Goal: Task Accomplishment & Management: Complete application form

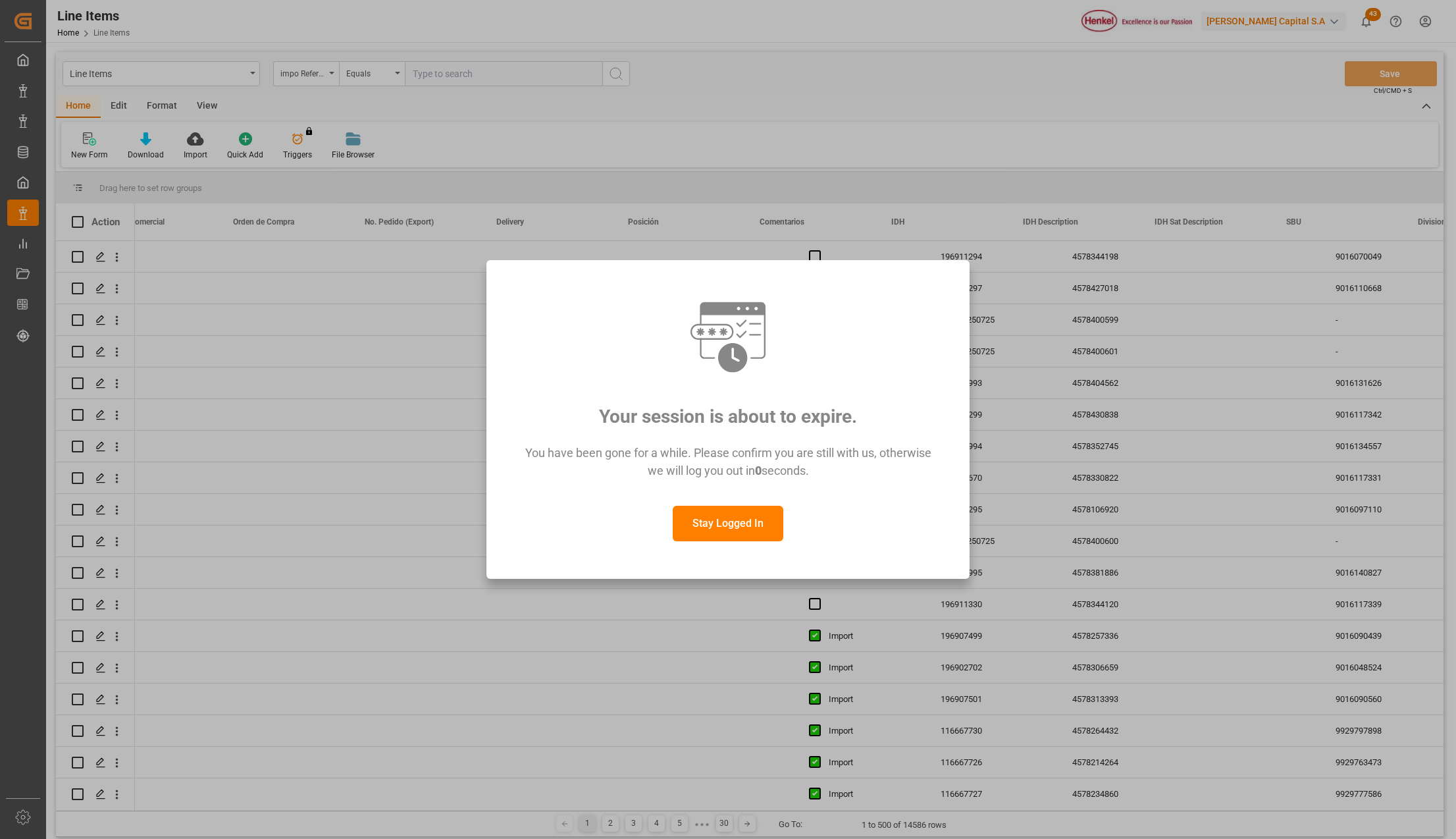
click at [741, 533] on button "Stay Logged In" at bounding box center [728, 523] width 110 height 36
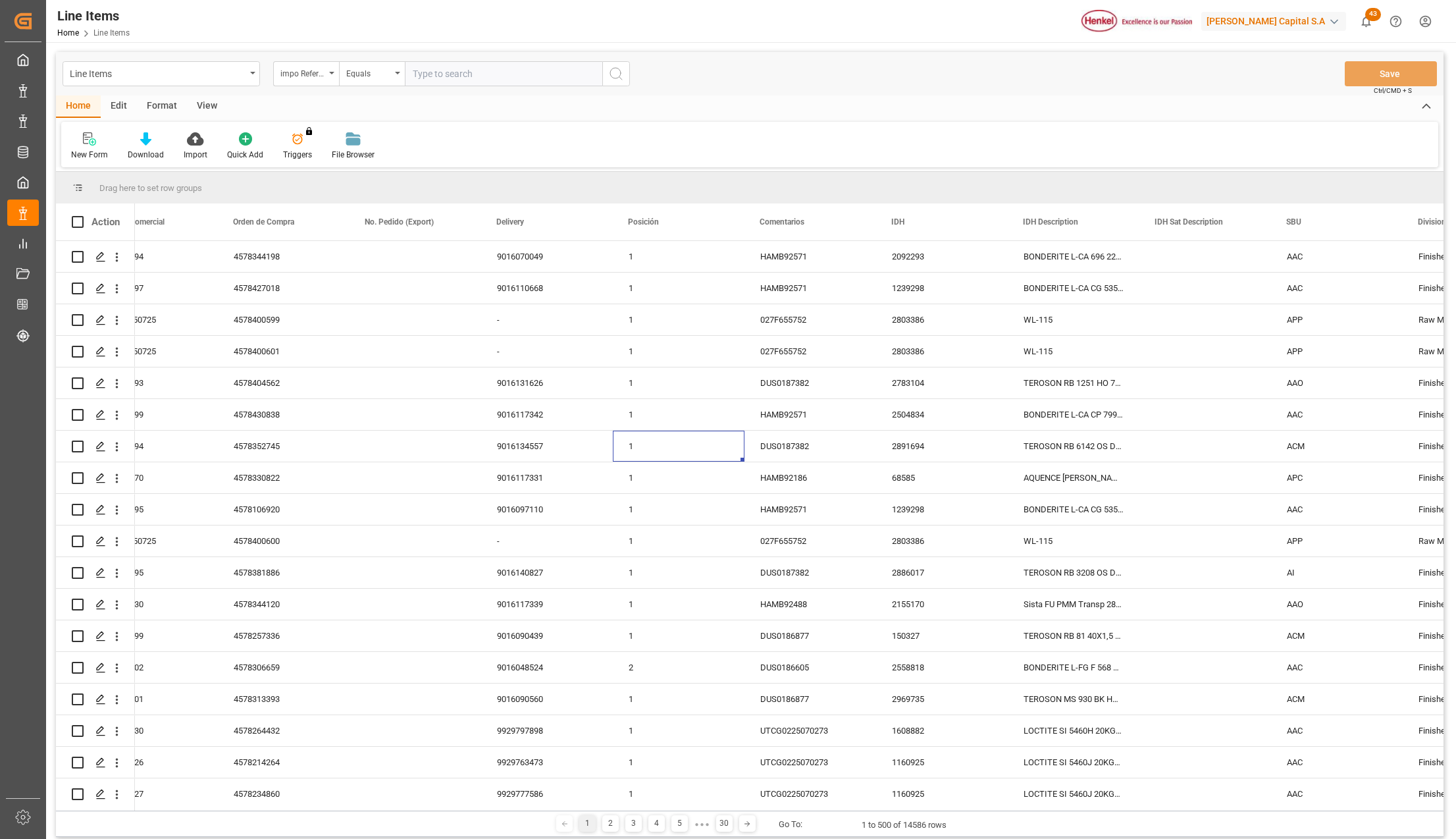
scroll to position [0, 839]
click at [325, 67] on div "impo Reference Number WF" at bounding box center [306, 74] width 66 height 25
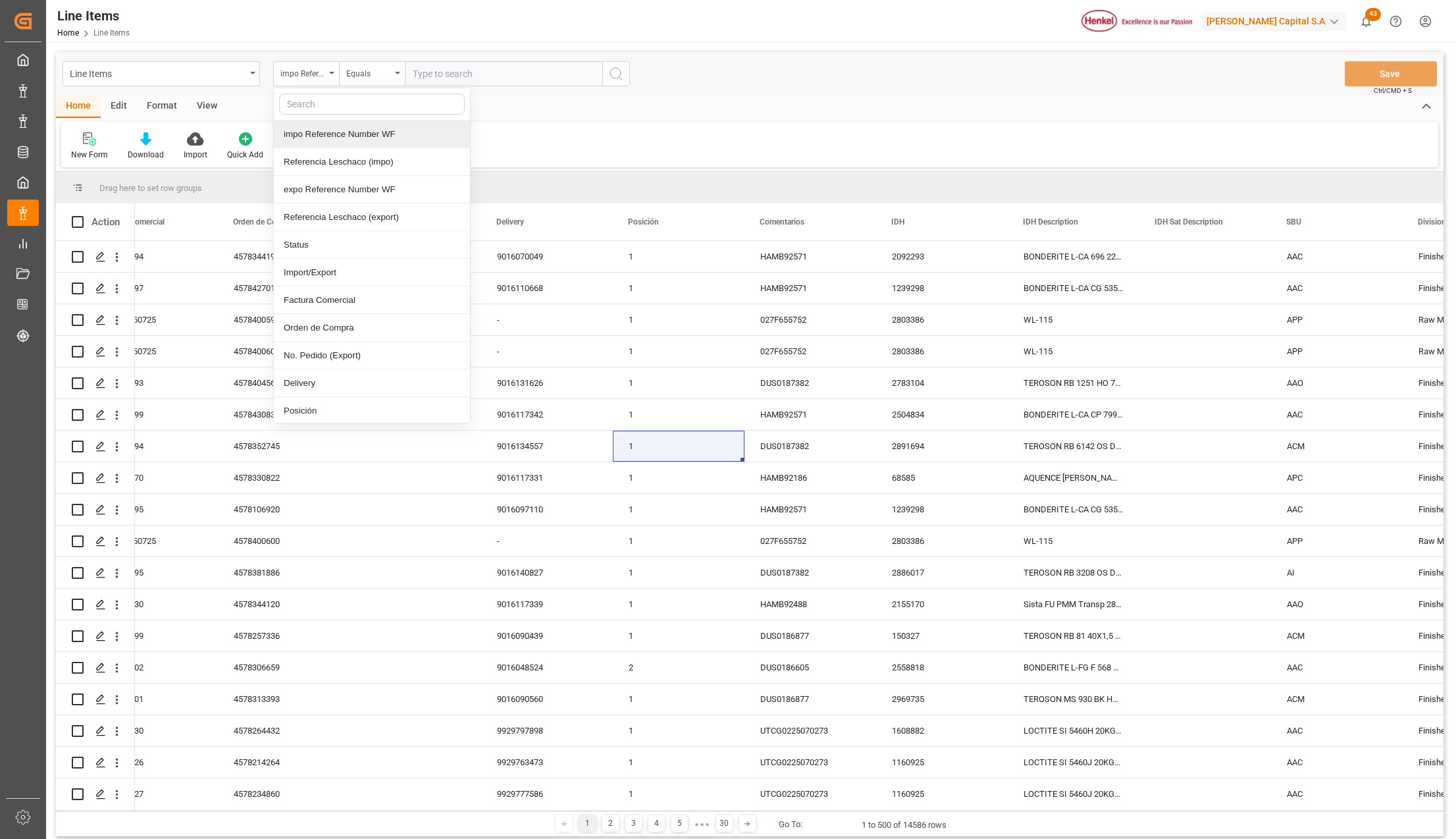
click at [322, 105] on input "text" at bounding box center [372, 104] width 185 height 21
type input "idh"
click at [322, 142] on div "IDH" at bounding box center [372, 134] width 196 height 27
click at [416, 82] on input "text" at bounding box center [503, 74] width 197 height 25
paste input "1985721"
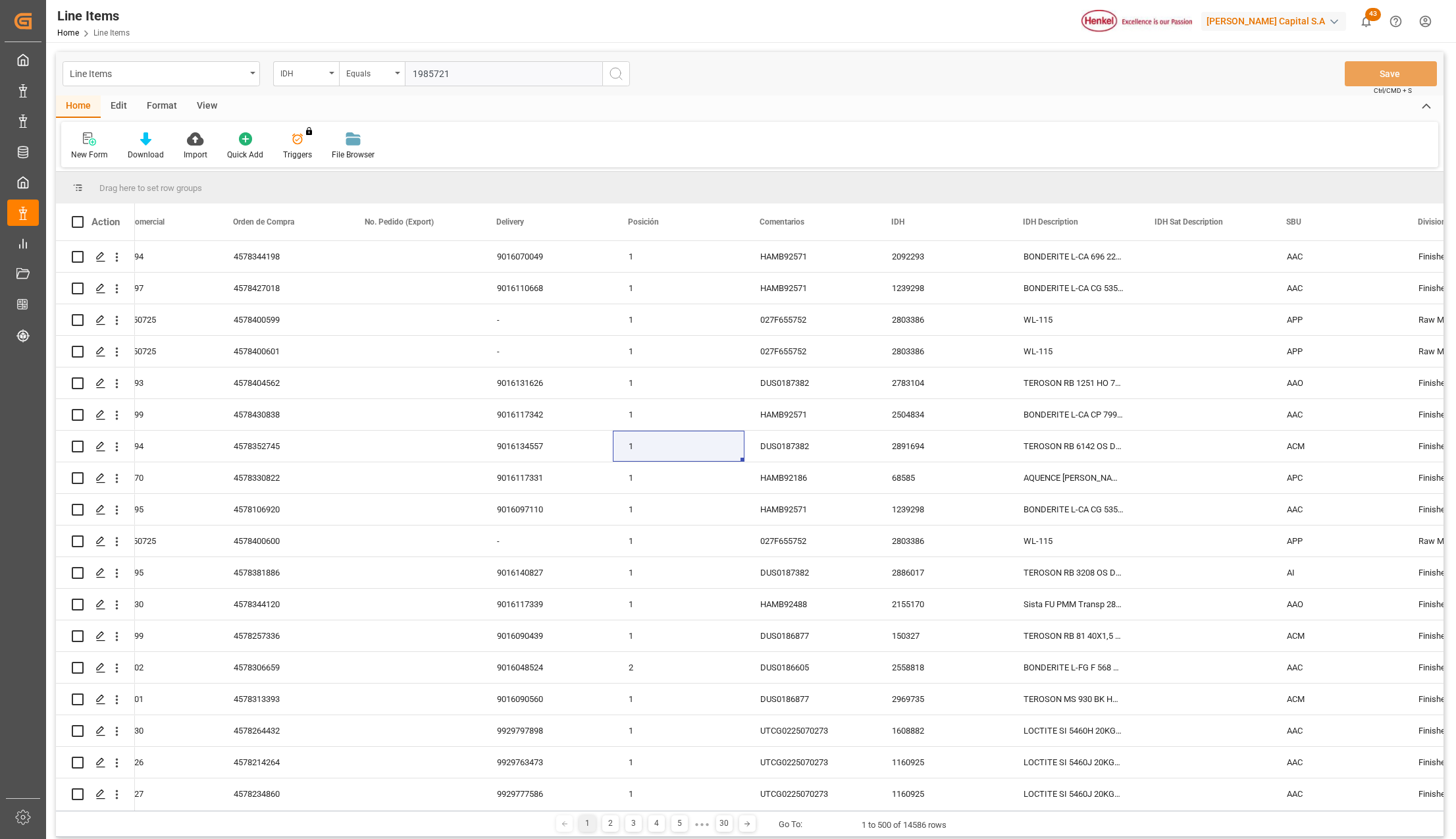
type input "1985721"
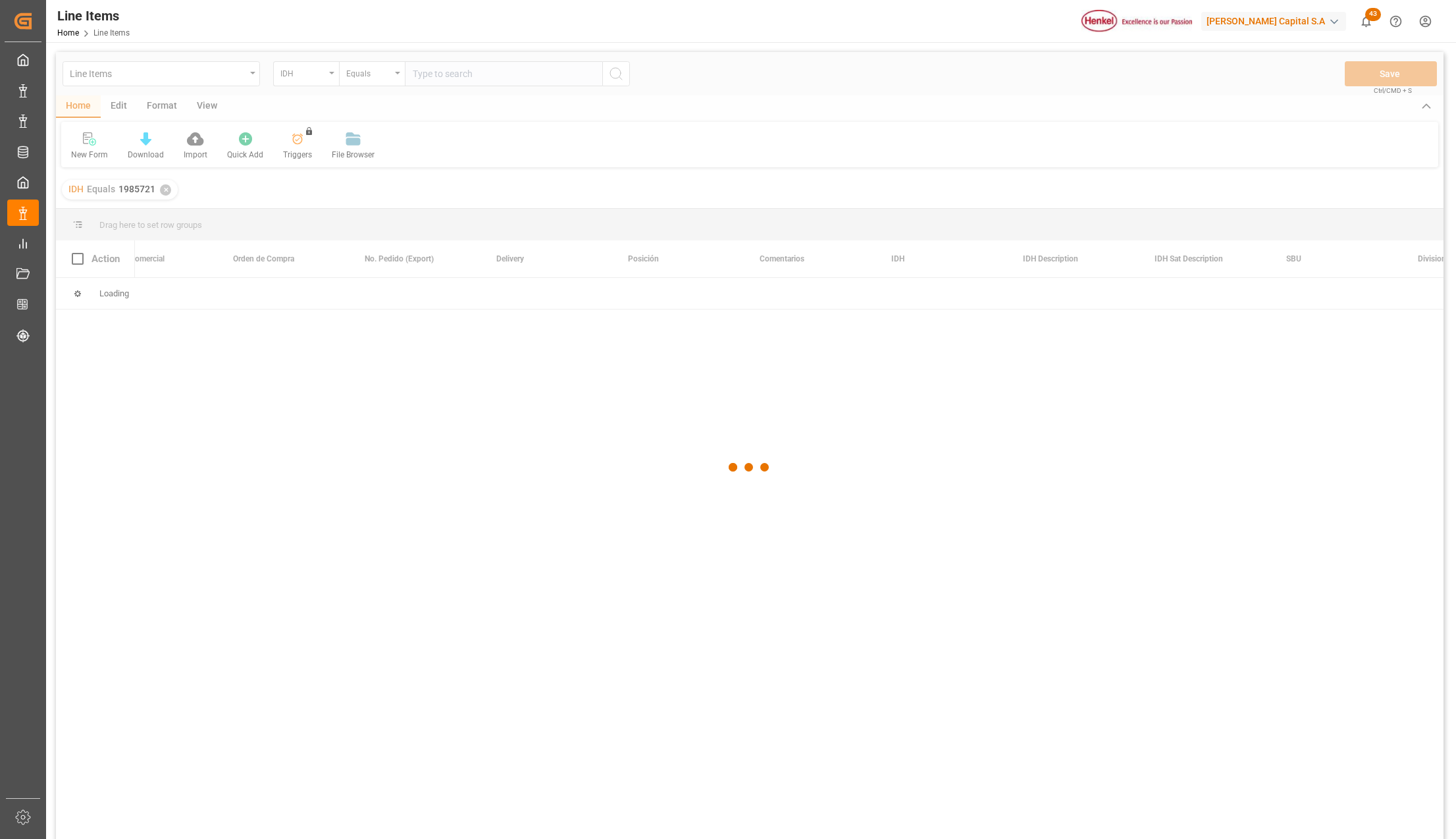
click at [250, 75] on div at bounding box center [750, 467] width 1388 height 831
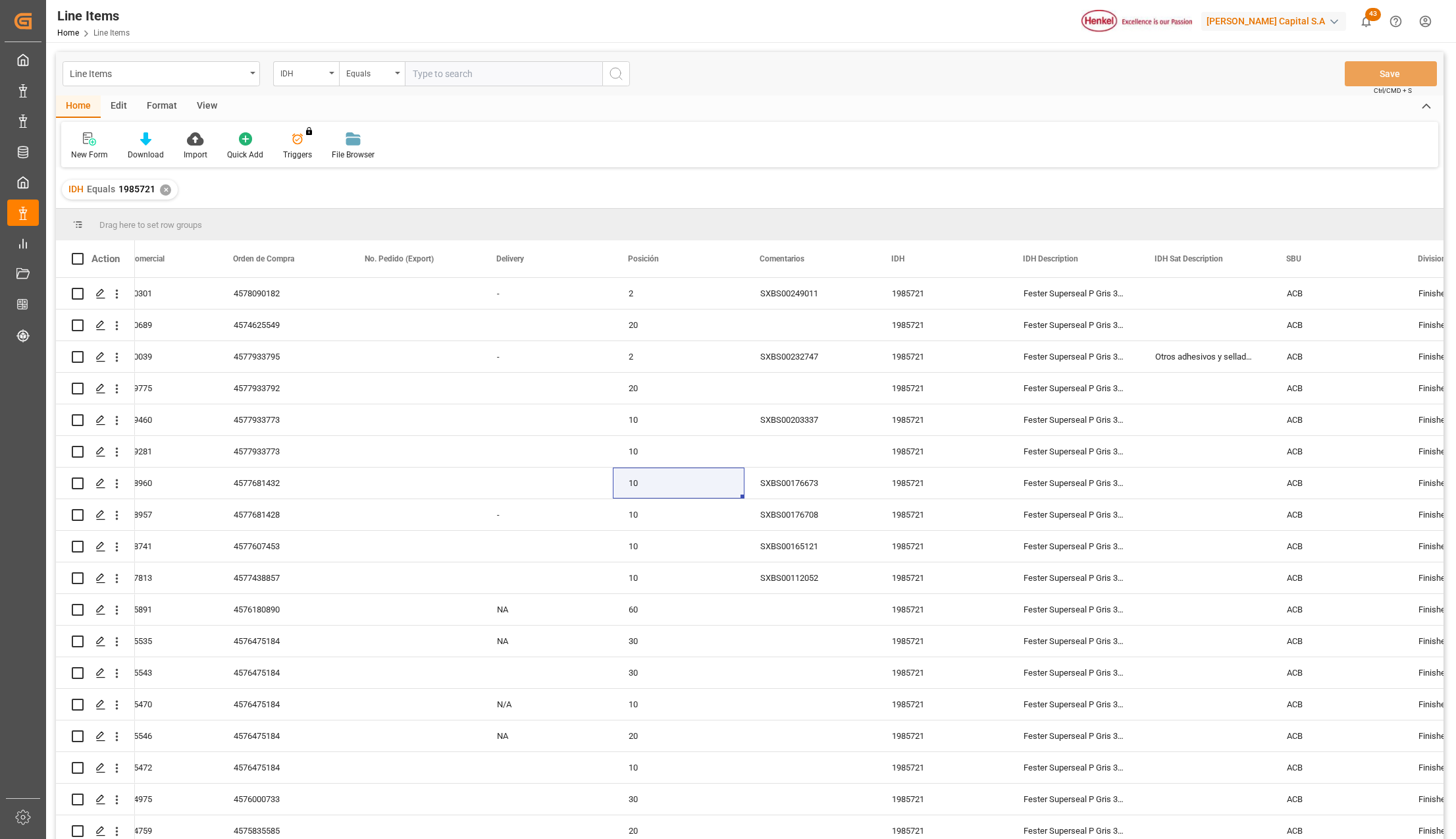
click at [251, 75] on div "Line Items" at bounding box center [161, 74] width 197 height 25
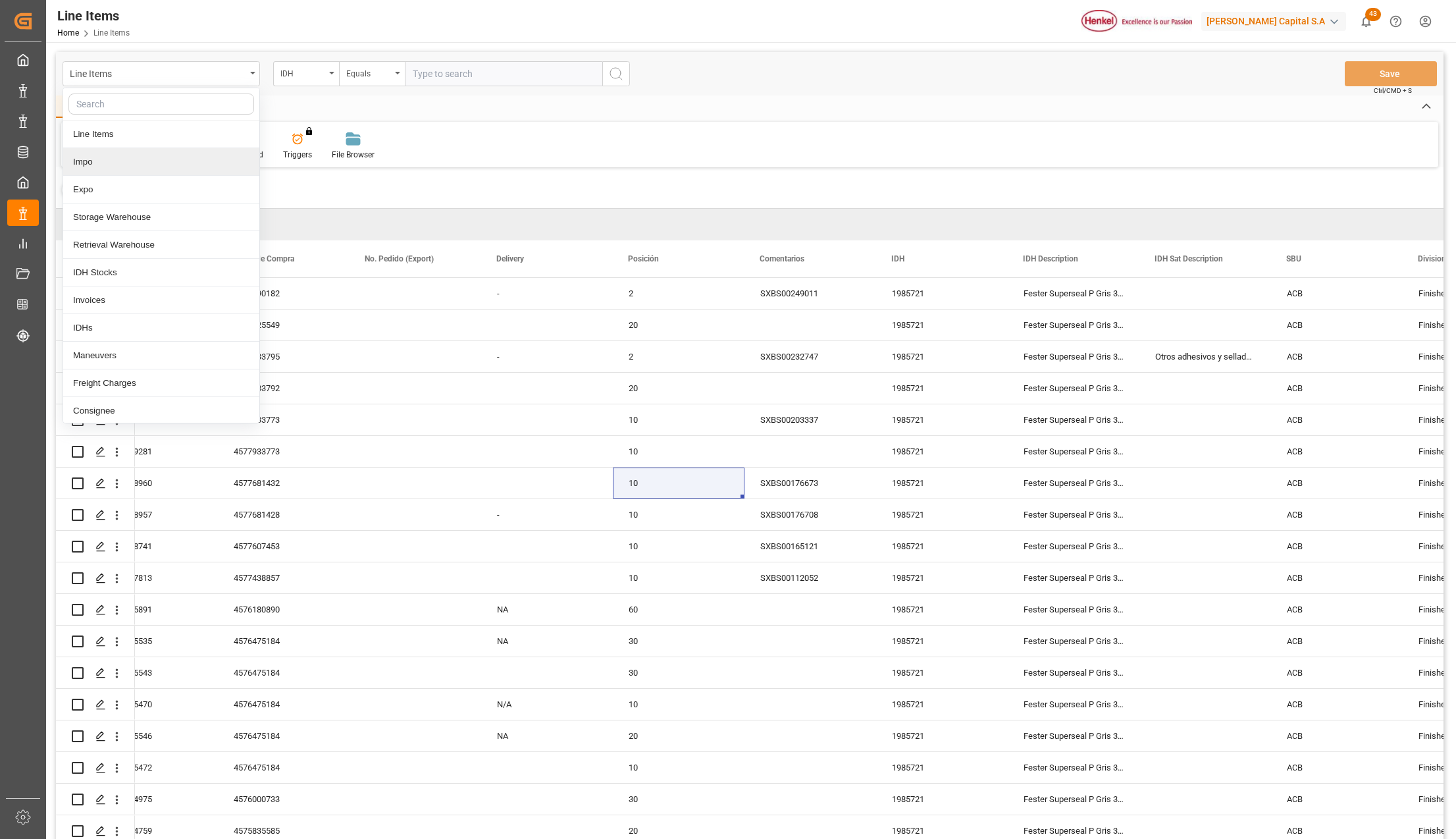
click at [124, 153] on div "Impo" at bounding box center [161, 162] width 196 height 27
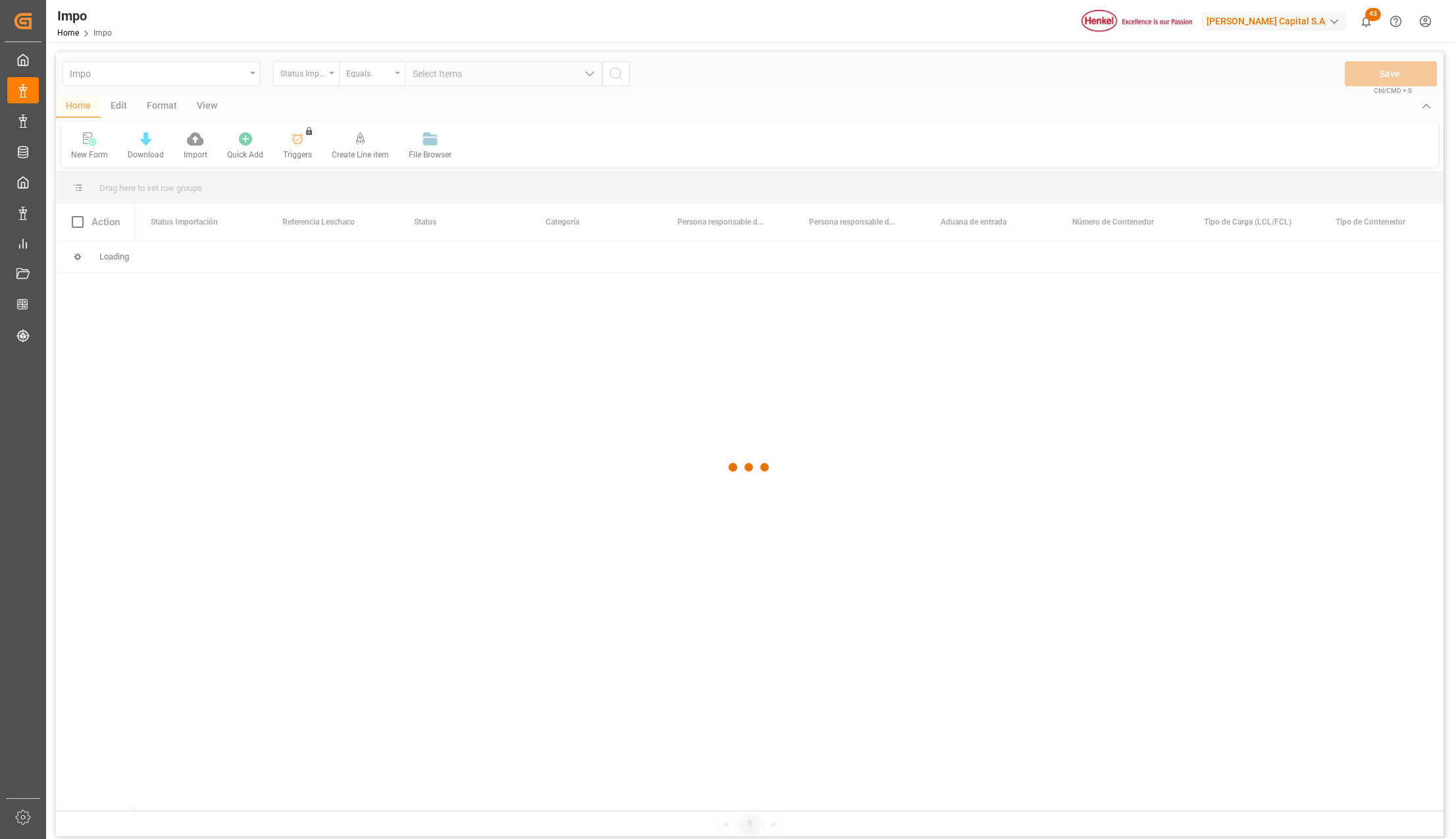
click at [331, 72] on div at bounding box center [750, 467] width 1388 height 831
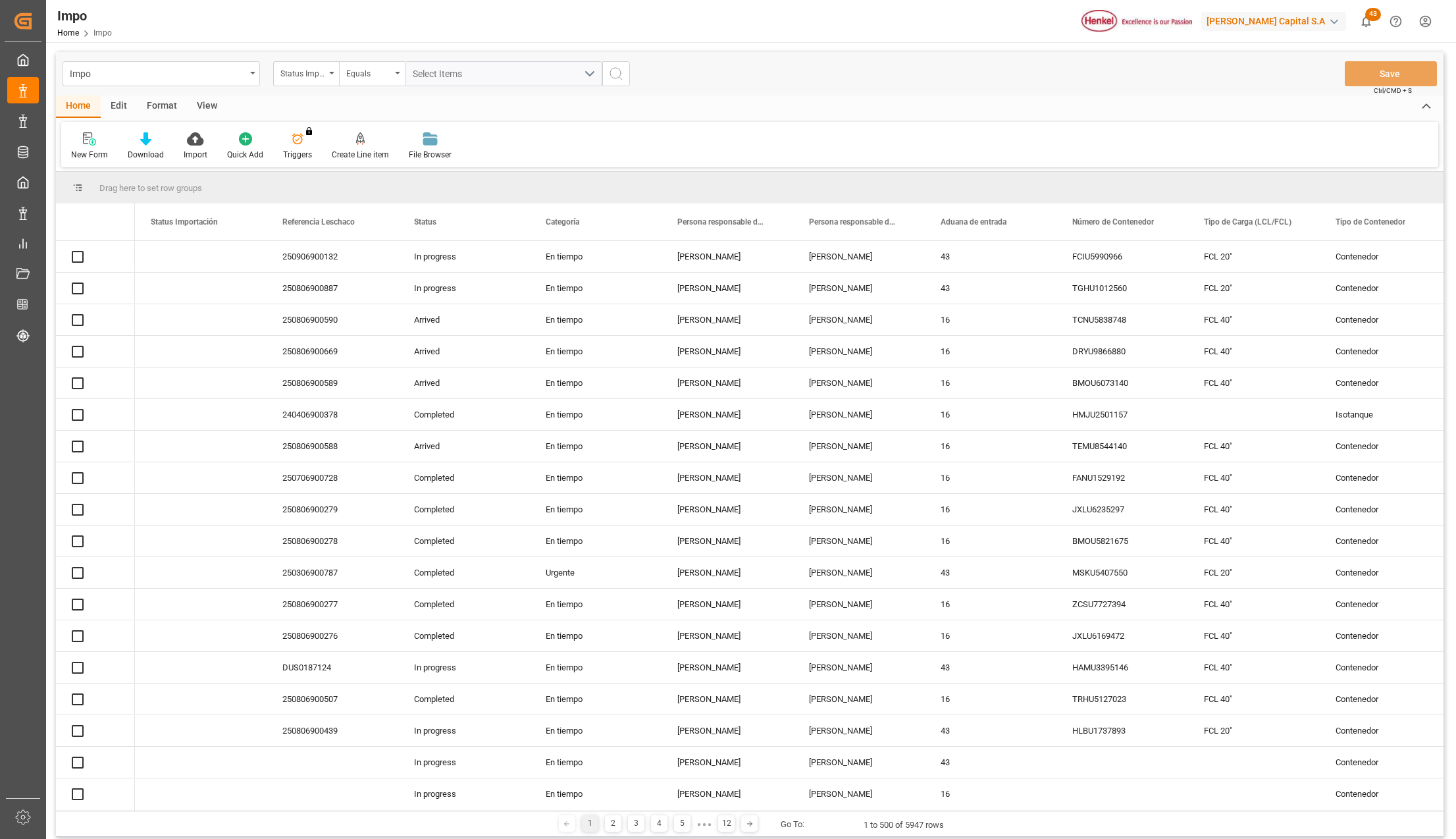
click at [332, 72] on icon "open menu" at bounding box center [332, 73] width 5 height 3
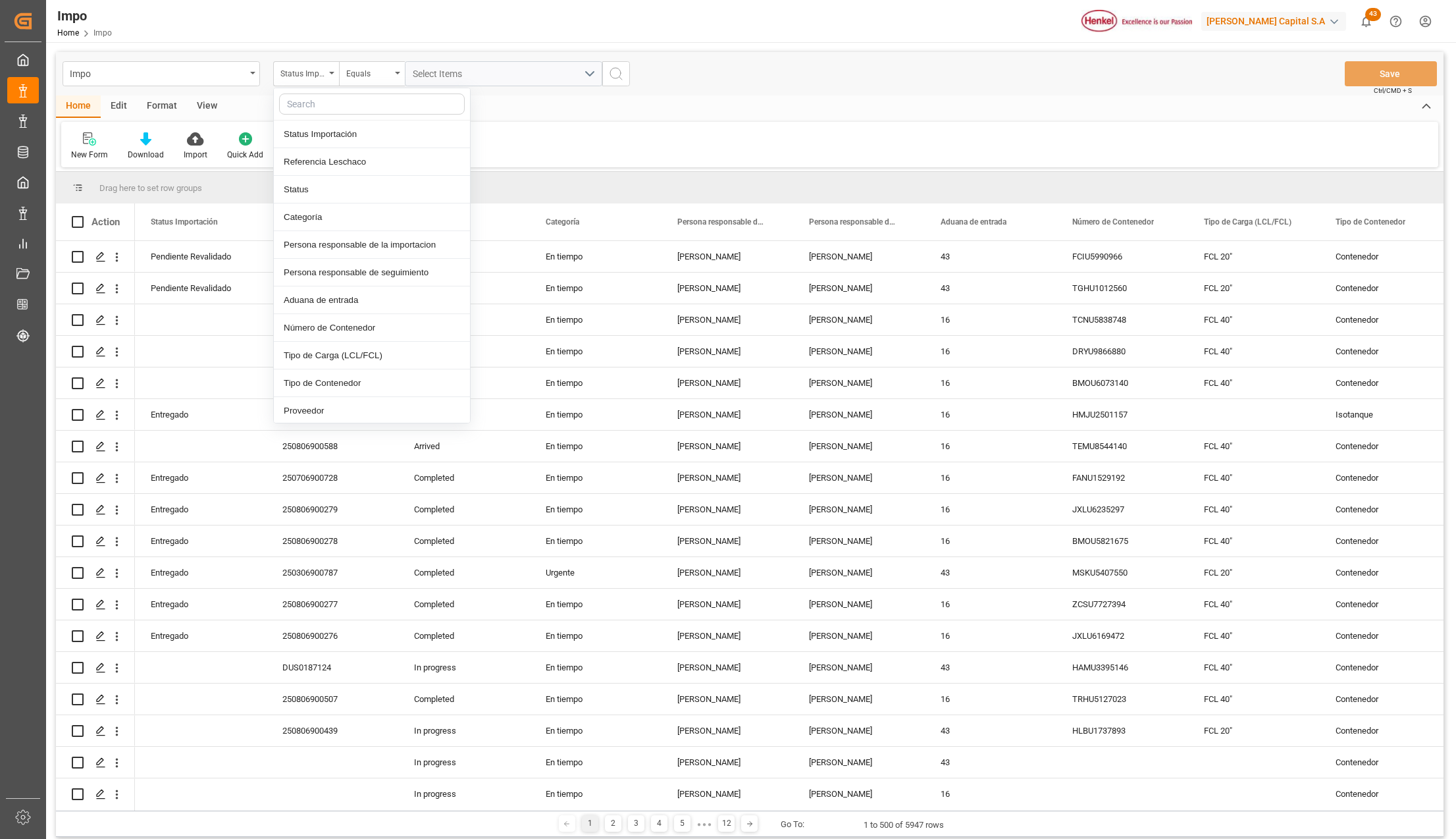
click at [332, 105] on input "text" at bounding box center [372, 104] width 185 height 21
type input "idh"
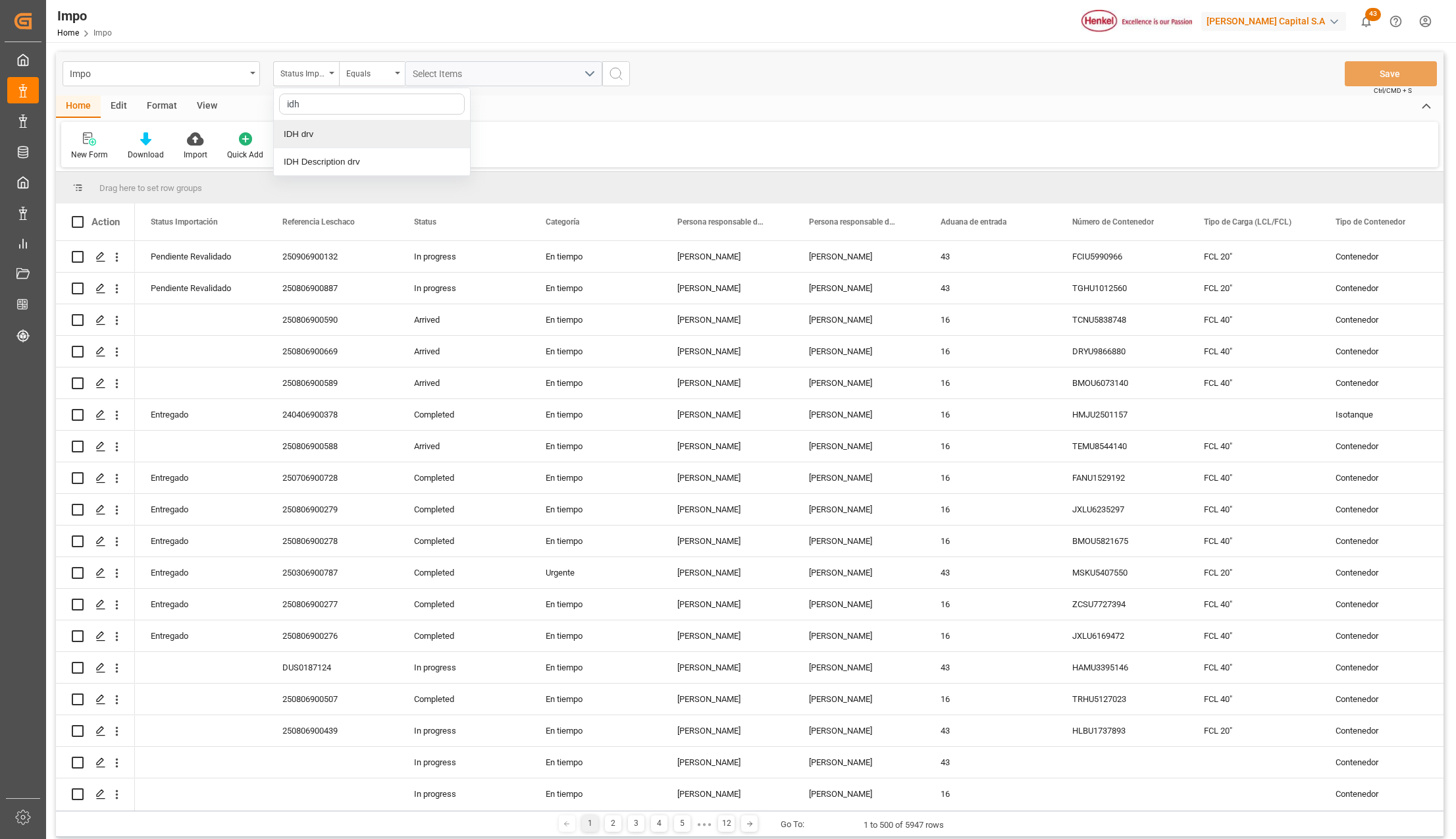
click at [309, 138] on div "IDH drv" at bounding box center [372, 134] width 196 height 27
click at [436, 77] on input "text" at bounding box center [503, 74] width 197 height 25
type input "1985721"
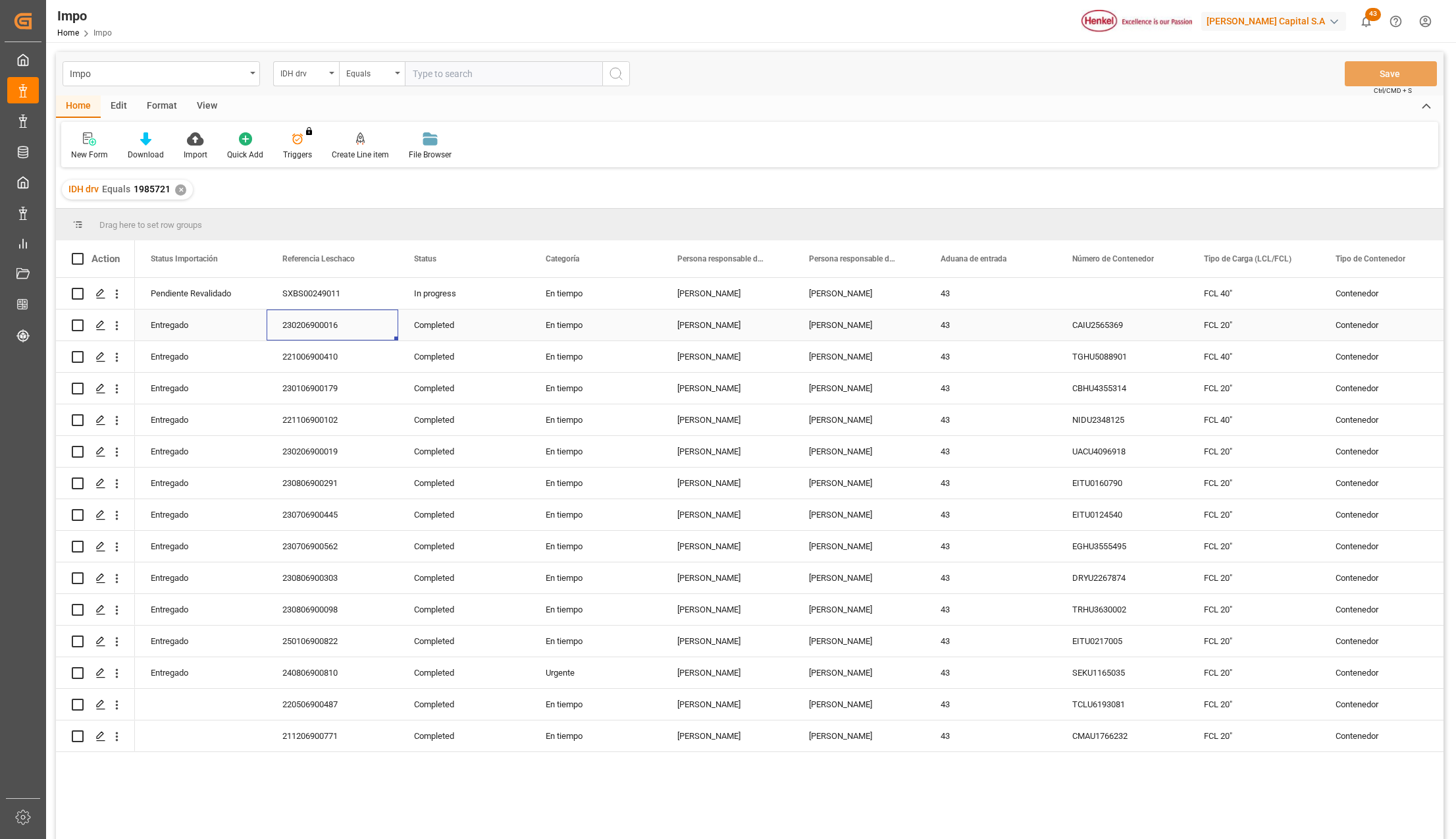
click at [308, 310] on div "230206900016" at bounding box center [332, 325] width 131 height 31
click at [208, 107] on div "View" at bounding box center [206, 107] width 40 height 22
click at [158, 149] on div "Standard Templates" at bounding box center [150, 155] width 66 height 12
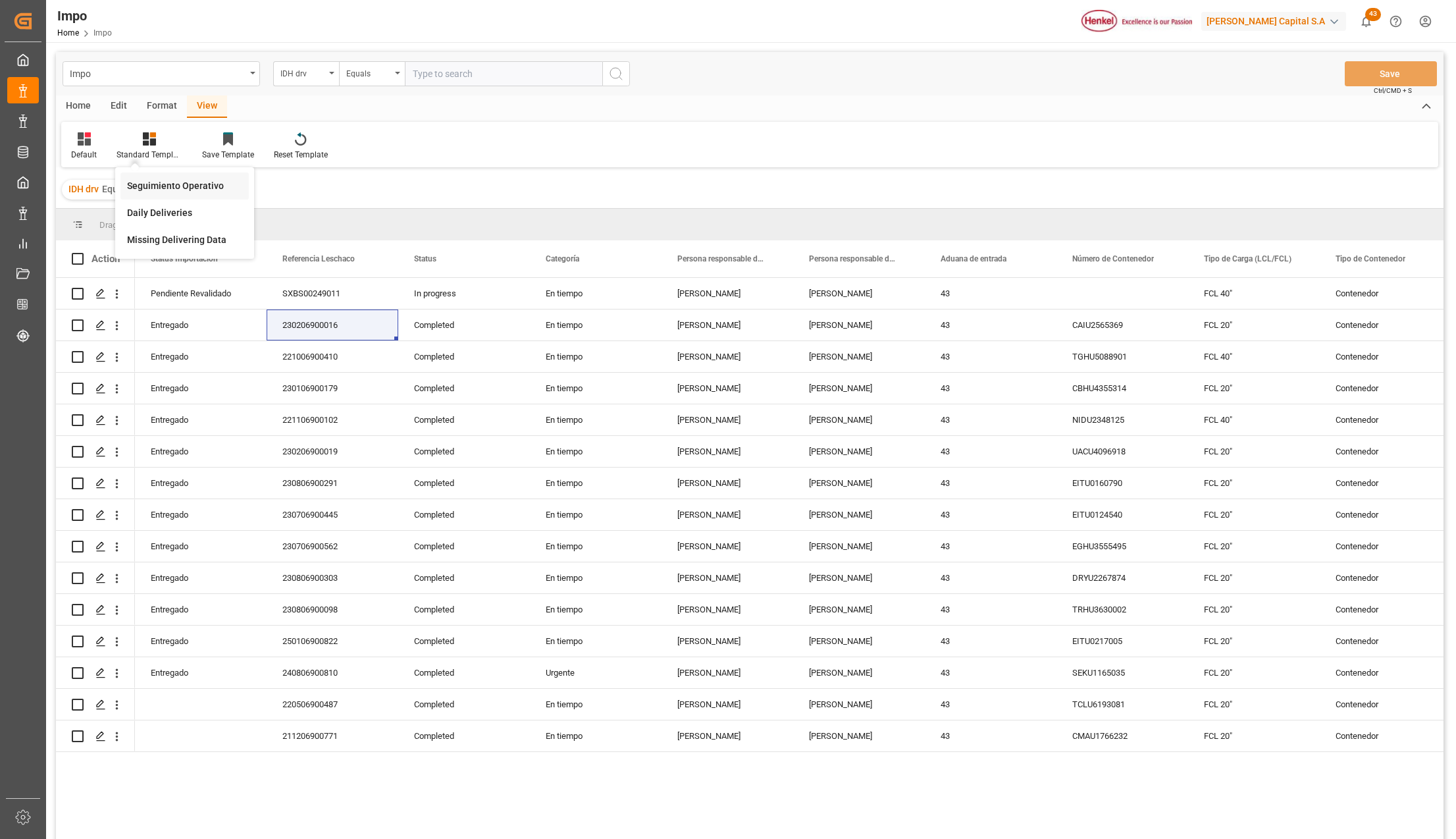
click at [162, 186] on div "Seguimiento Operativo" at bounding box center [185, 186] width 115 height 14
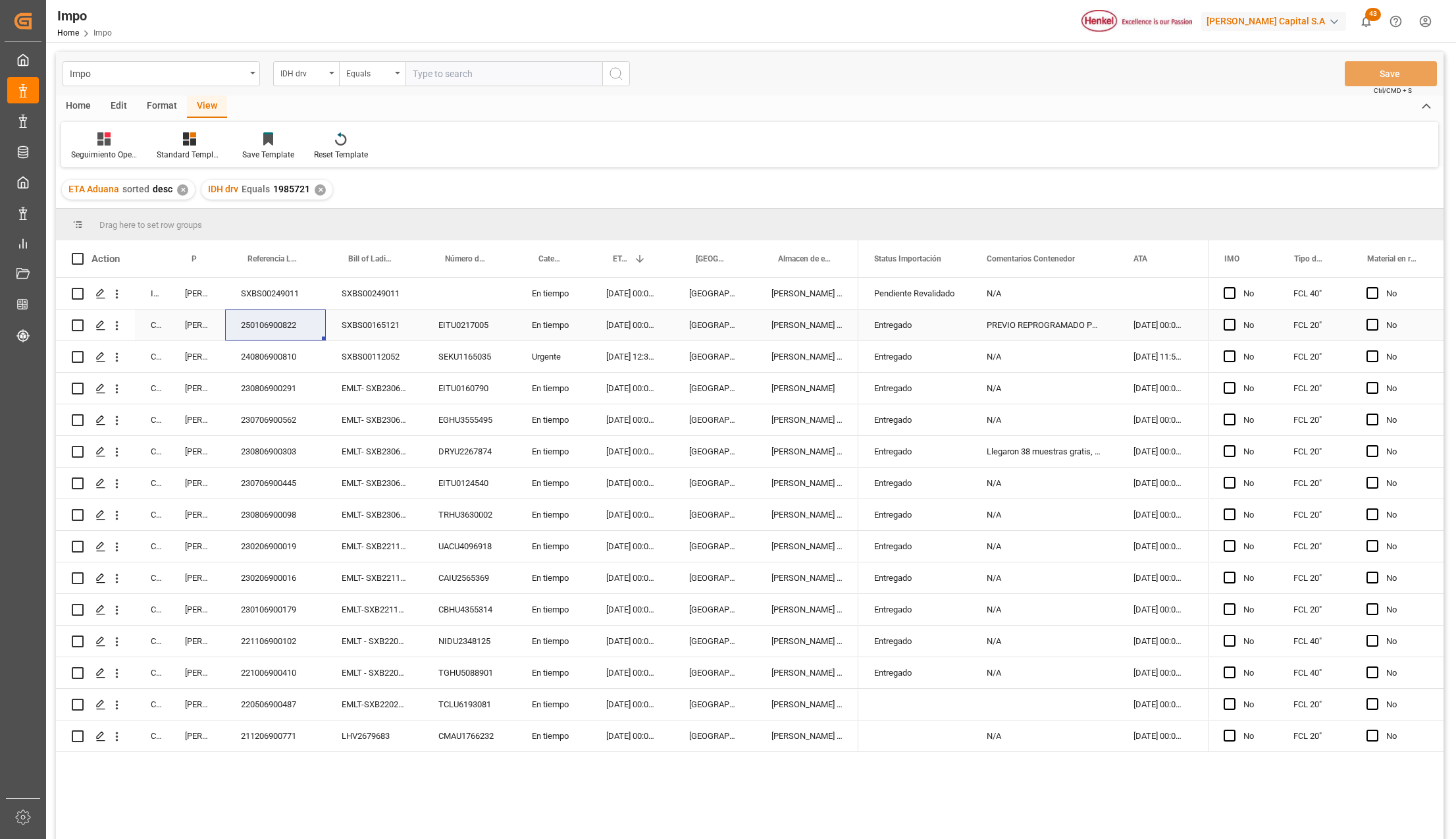
click at [280, 328] on div "250106900822" at bounding box center [275, 325] width 100 height 31
click at [116, 325] on icon "open menu" at bounding box center [117, 326] width 14 height 14
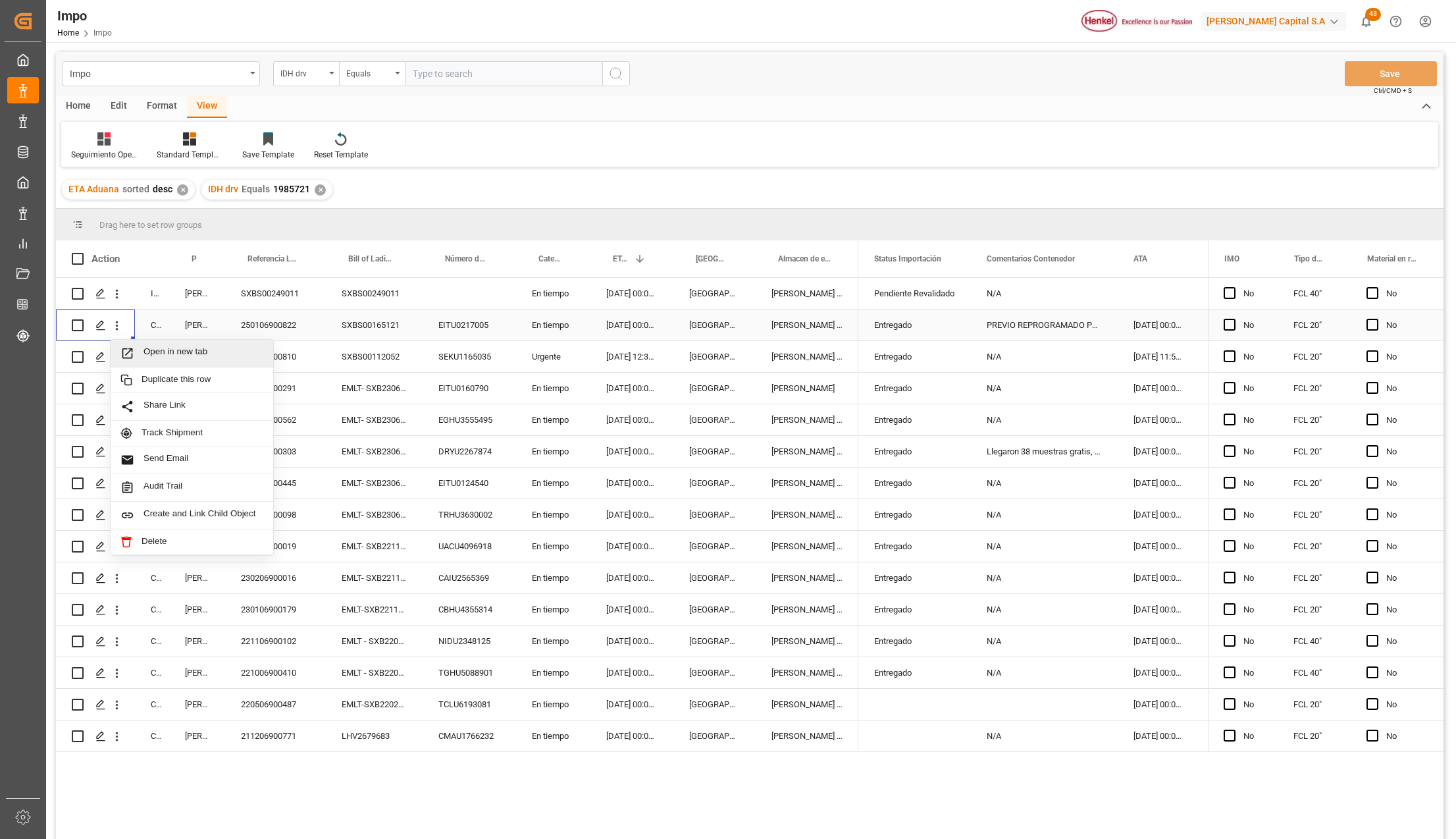
click at [132, 353] on icon "Press SPACE to select this row." at bounding box center [127, 353] width 11 height 11
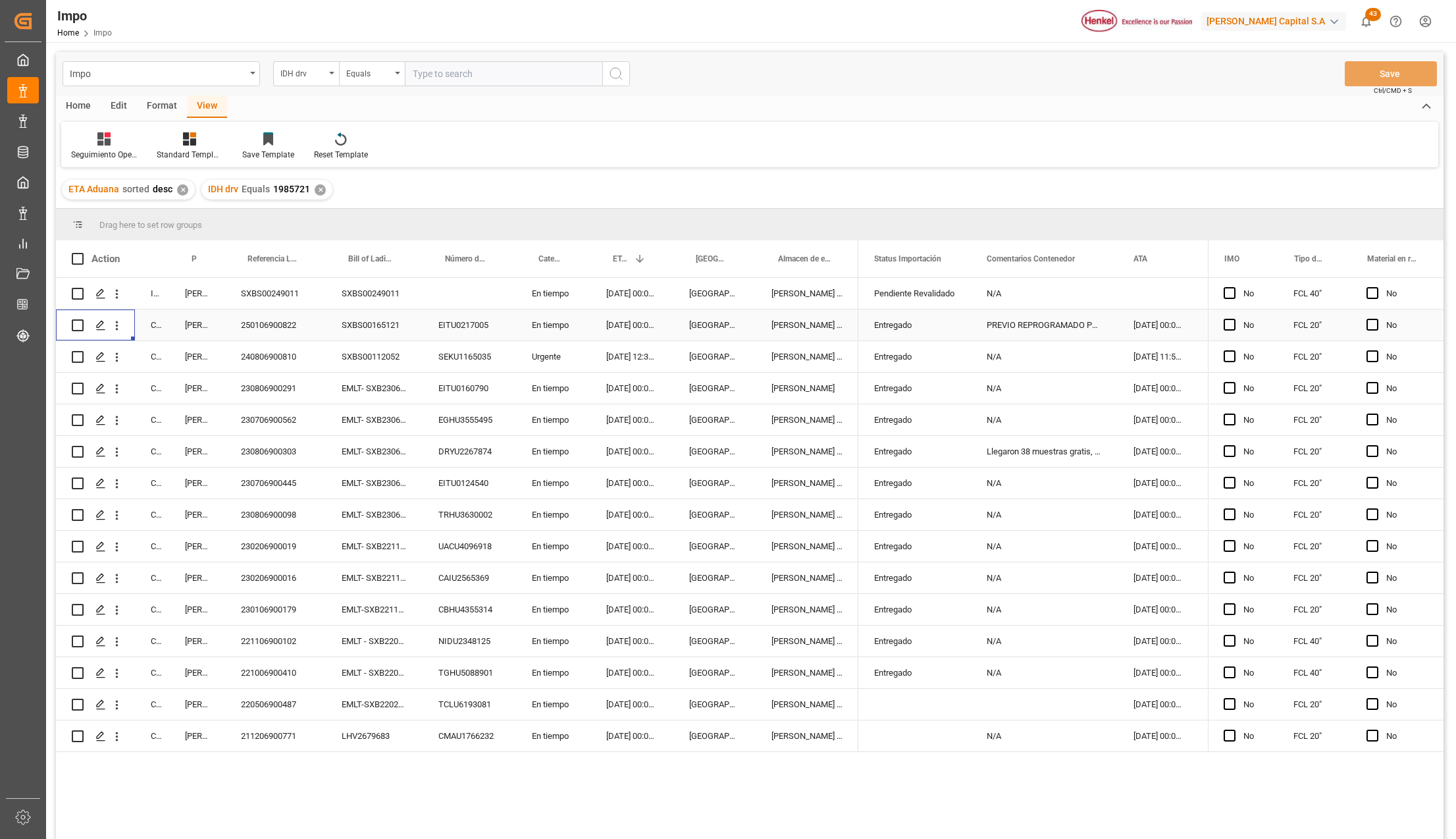
click at [271, 327] on div "250106900822" at bounding box center [275, 325] width 100 height 31
click at [267, 304] on div "SXBS00249011" at bounding box center [275, 294] width 100 height 31
click at [299, 332] on div "250106900822" at bounding box center [275, 325] width 100 height 31
click at [436, 71] on input "text" at bounding box center [503, 74] width 197 height 25
paste input "1985719"
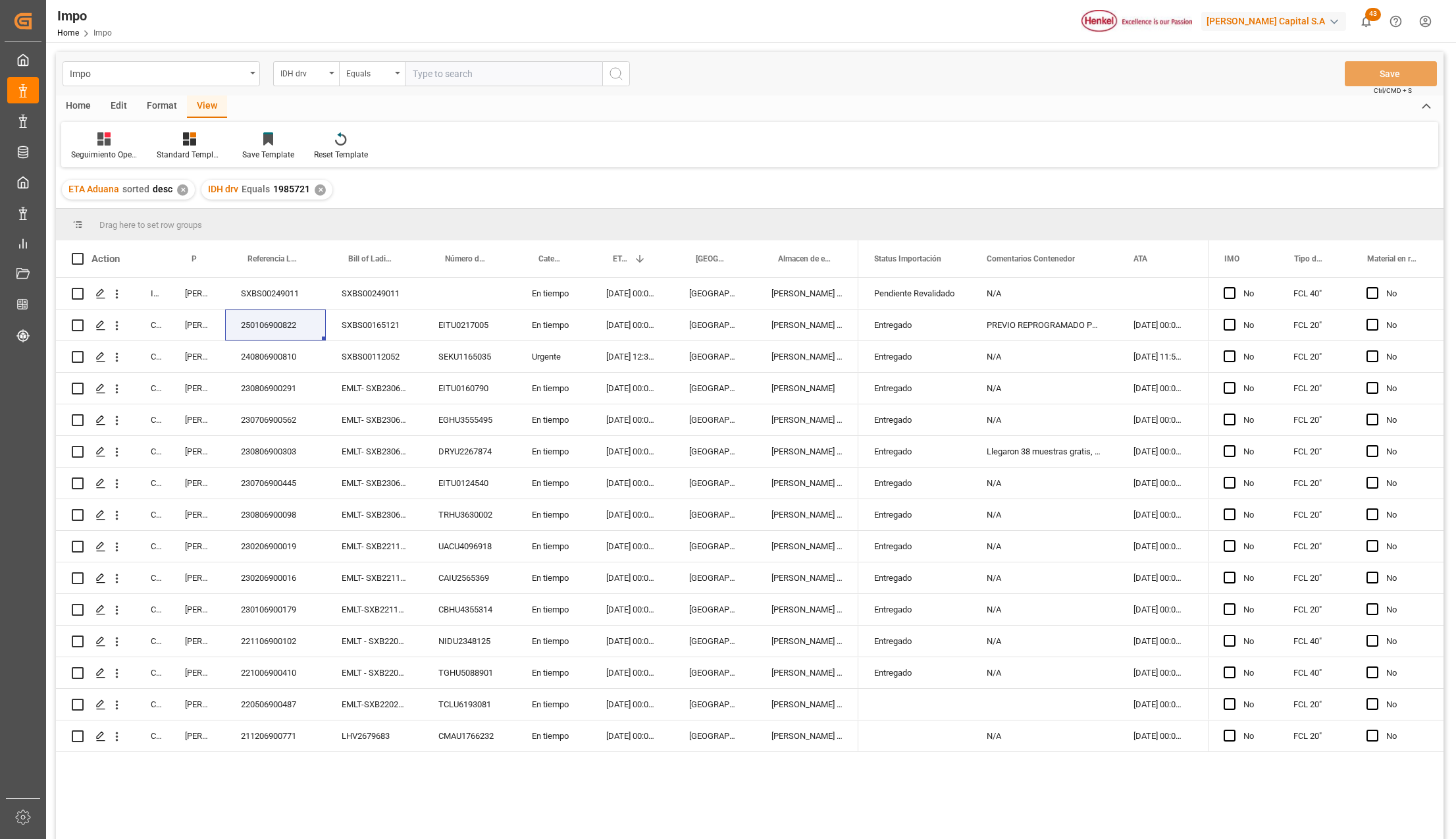
type input "1985719"
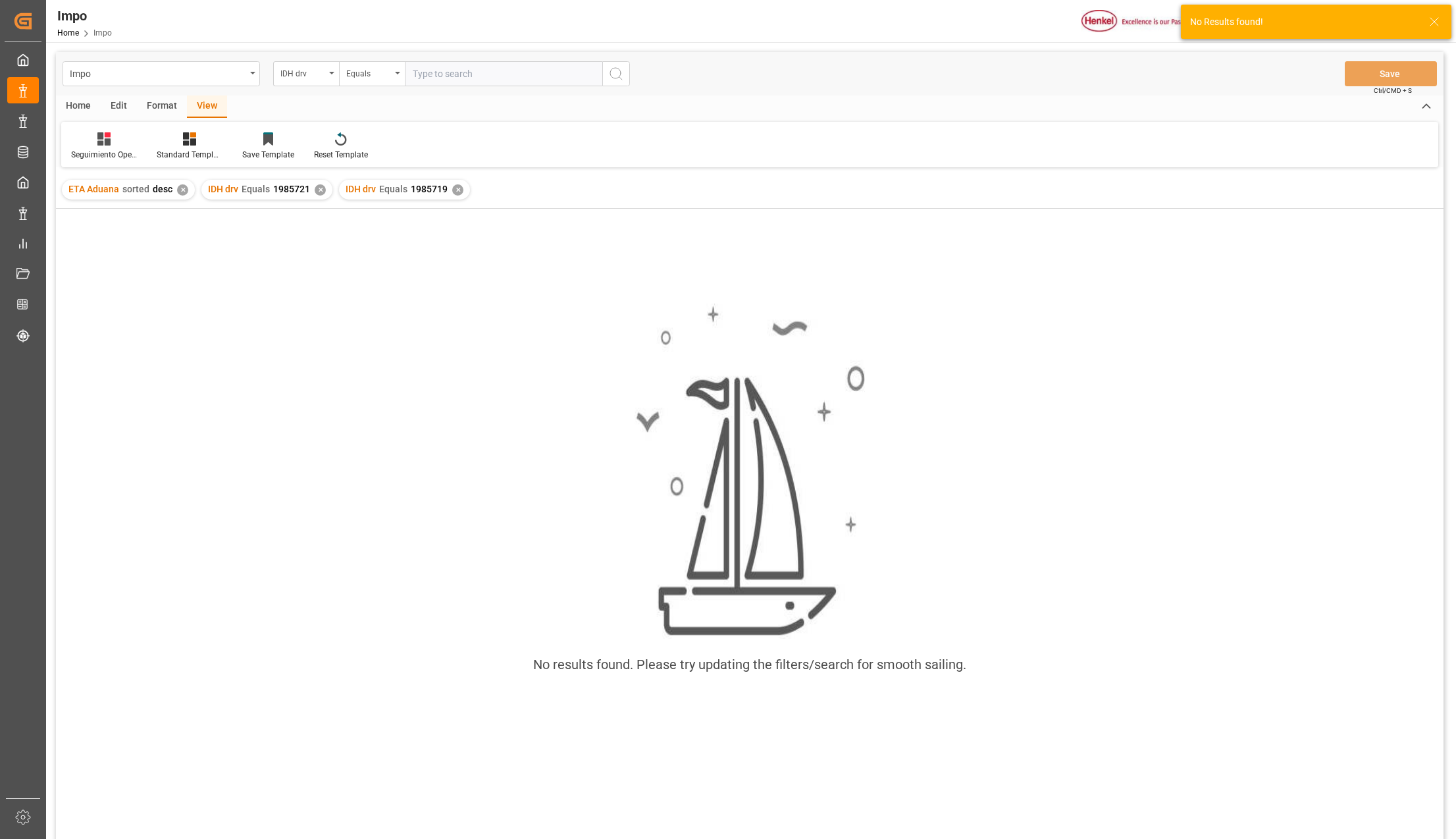
click at [317, 190] on div "✕" at bounding box center [320, 190] width 11 height 11
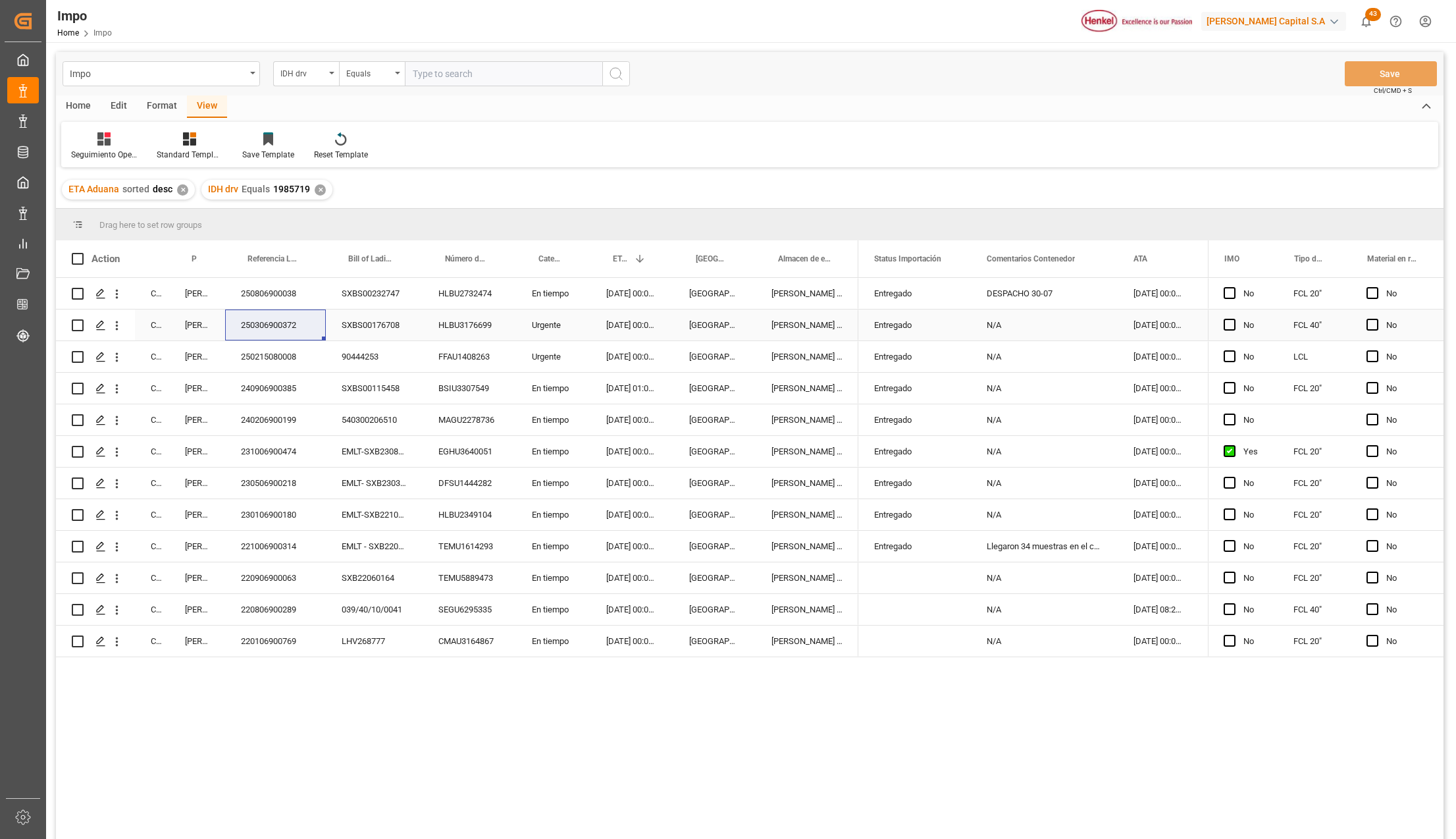
click at [261, 328] on div "250306900372" at bounding box center [275, 325] width 100 height 31
click at [462, 83] on input "text" at bounding box center [503, 74] width 197 height 25
type input "1985721"
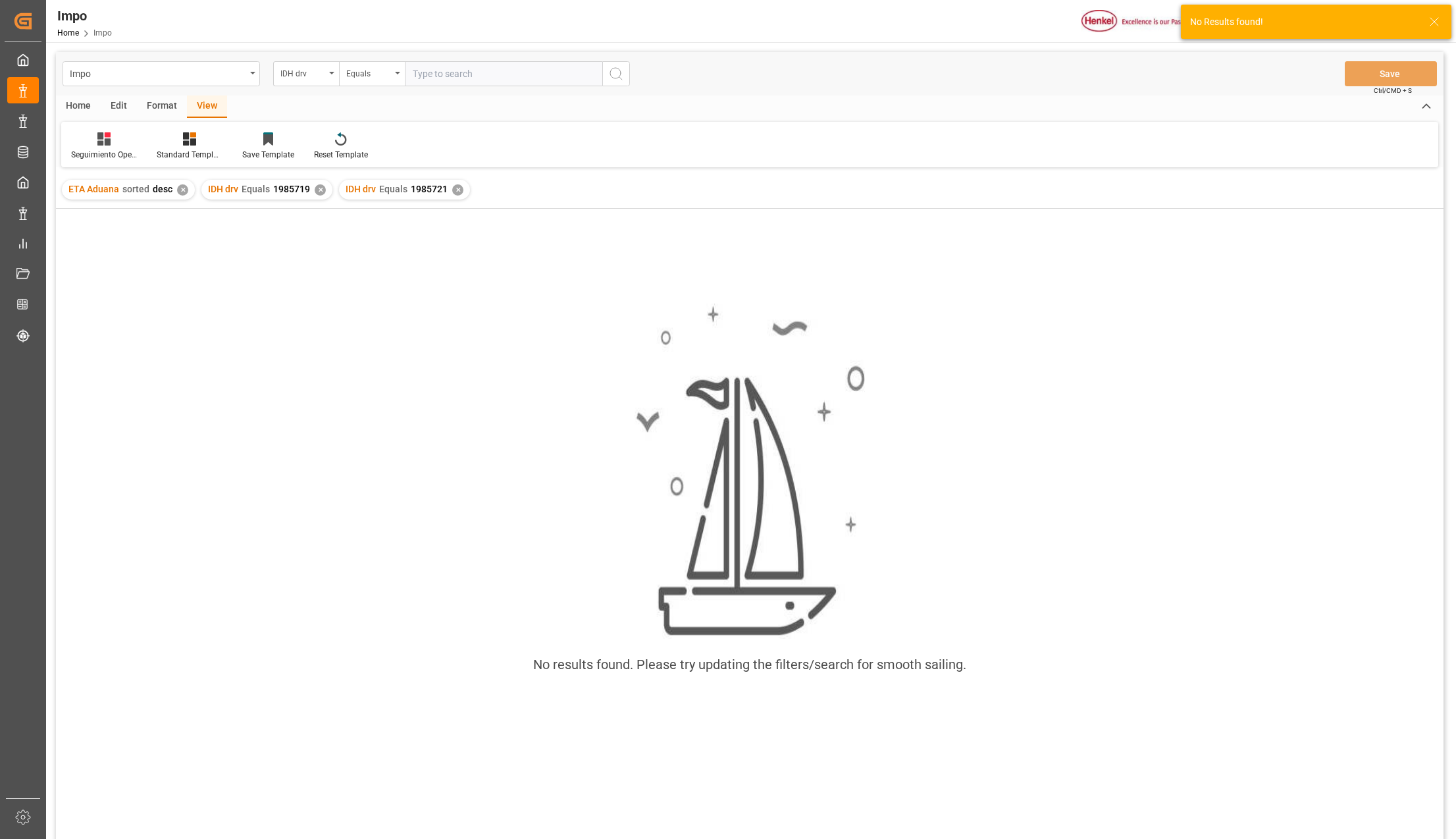
click at [319, 188] on div "✕" at bounding box center [320, 190] width 11 height 11
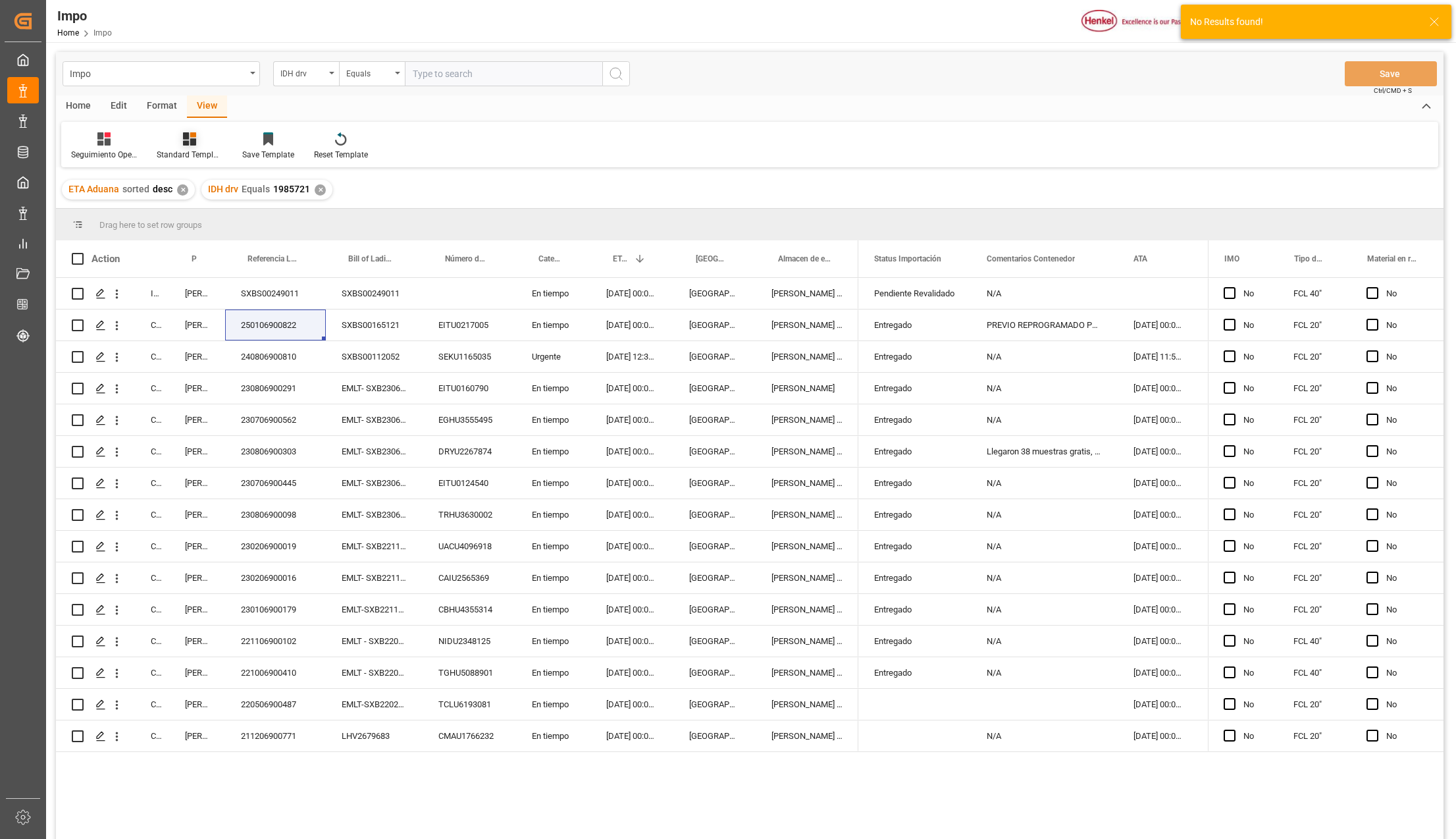
click at [172, 143] on div at bounding box center [190, 138] width 66 height 14
click at [185, 180] on div "Seguimiento Operativo" at bounding box center [225, 186] width 115 height 14
click at [310, 367] on div "240806900810" at bounding box center [275, 357] width 100 height 31
click at [301, 327] on div "250106900822" at bounding box center [275, 325] width 100 height 31
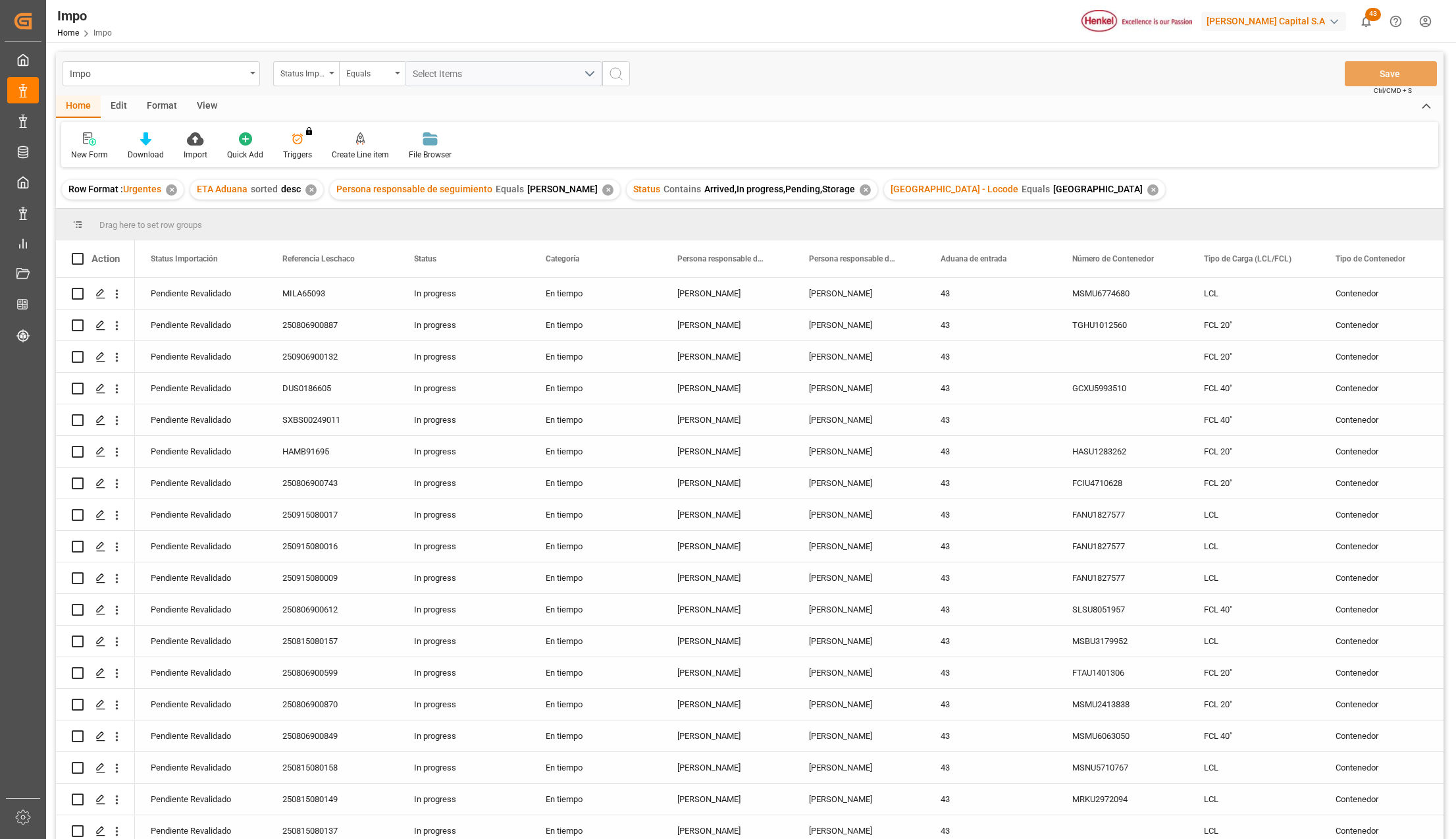
click at [206, 106] on div "View" at bounding box center [206, 107] width 40 height 22
drag, startPoint x: 197, startPoint y: 124, endPoint x: 167, endPoint y: 143, distance: 35.5
click at [167, 143] on div at bounding box center [150, 138] width 66 height 14
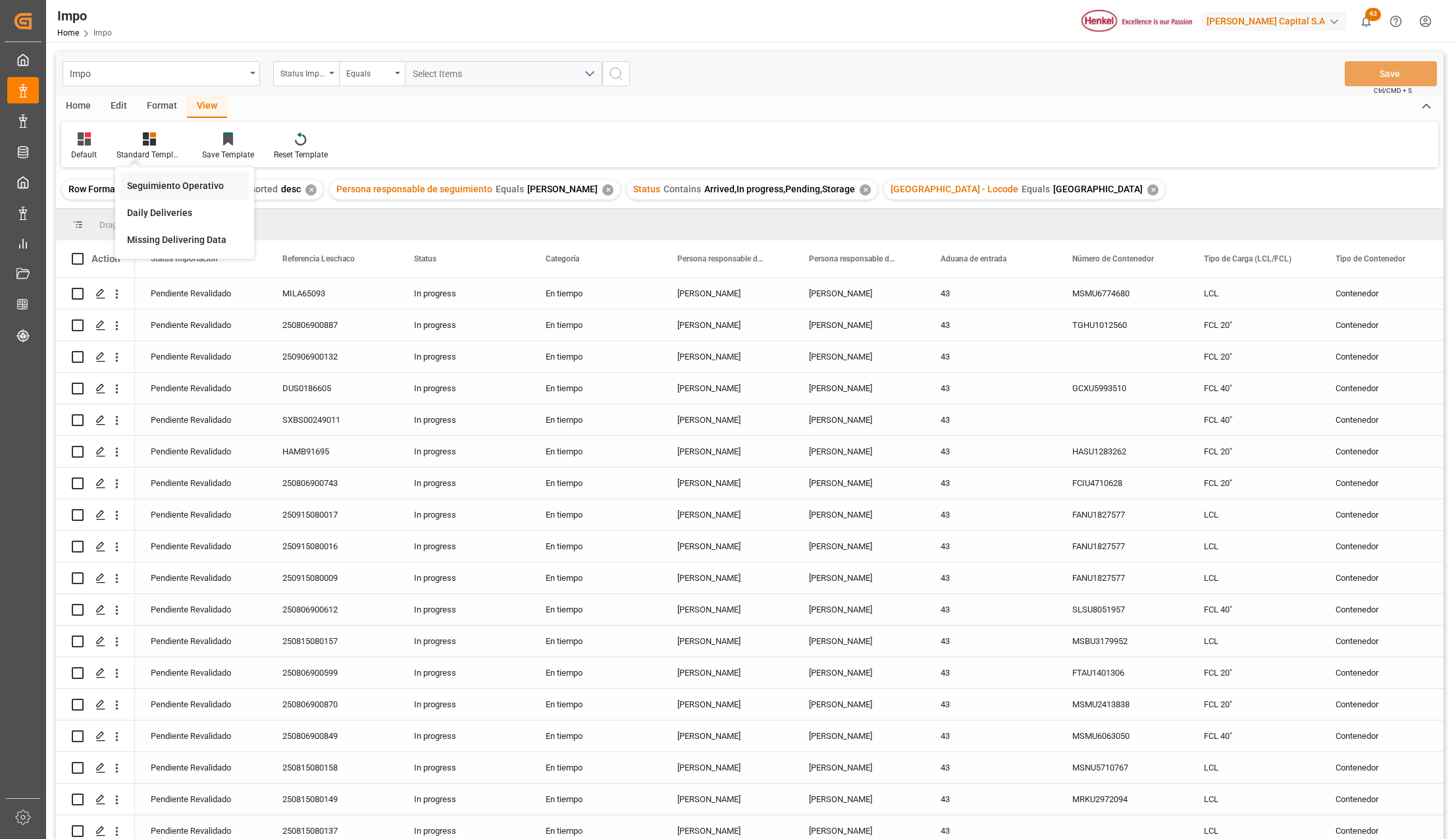
click at [161, 185] on div "Seguimiento Operativo" at bounding box center [185, 186] width 115 height 14
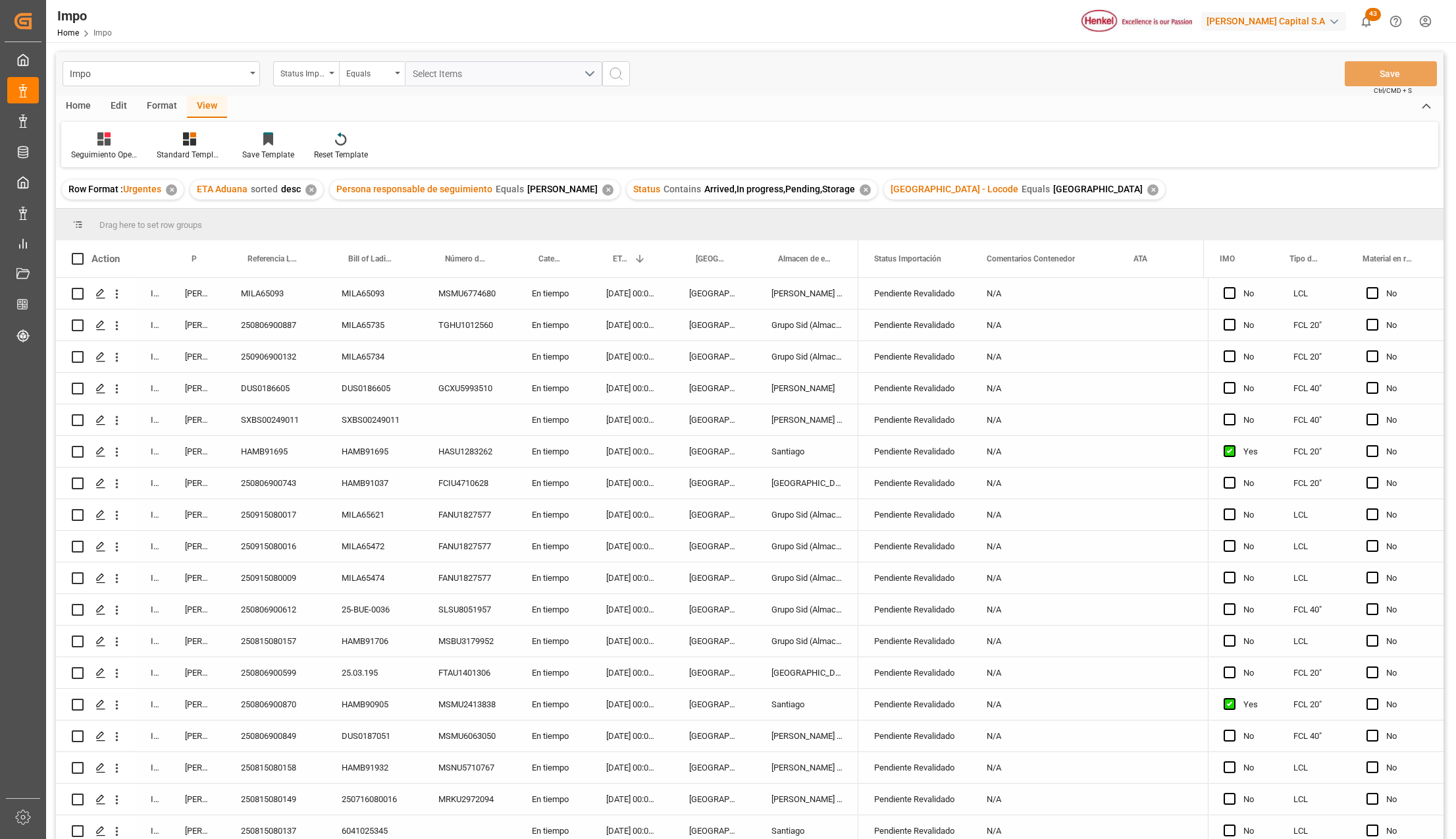
click at [1014, 332] on div "N/A" at bounding box center [1044, 325] width 147 height 31
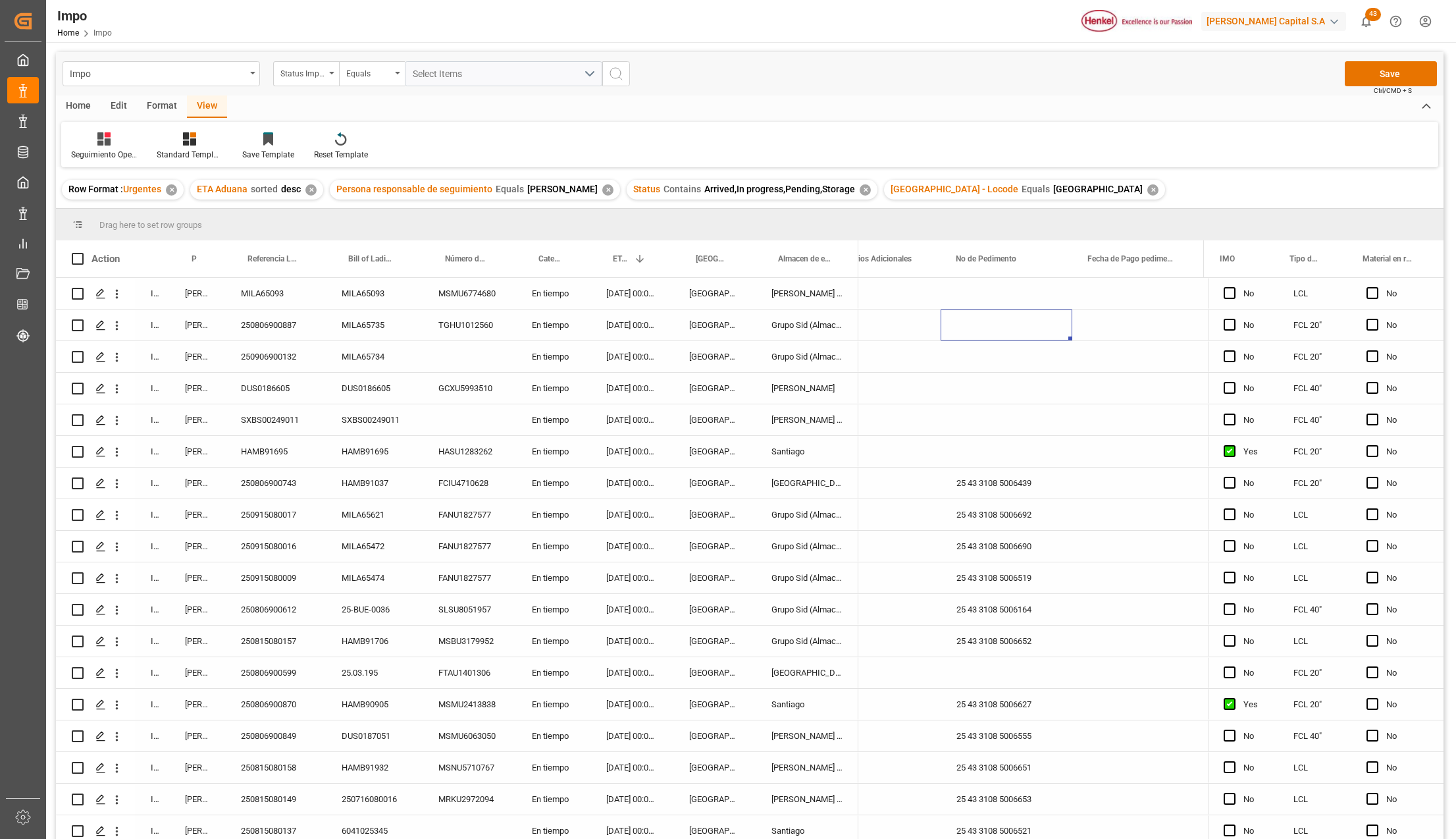
click at [1025, 335] on div "Press SPACE to select this row." at bounding box center [1006, 325] width 131 height 31
click at [1019, 334] on input "Press SPACE to select this row." at bounding box center [1006, 333] width 110 height 25
paste input "25 43 3108 5006678"
type input "25 43 3108 5006678"
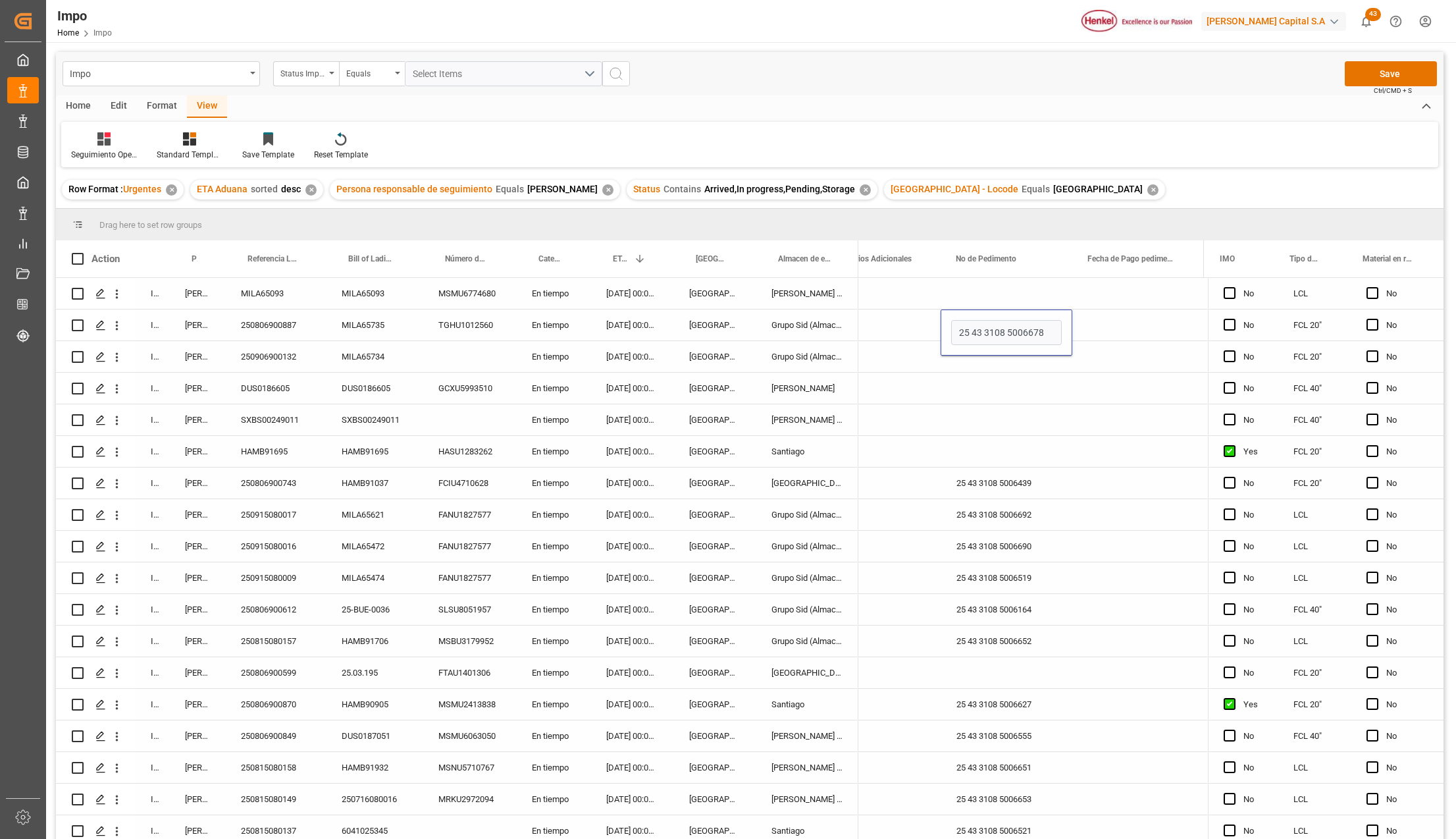
click at [1023, 405] on div "Press SPACE to select this row." at bounding box center [1006, 420] width 131 height 31
click at [1368, 71] on button "Save" at bounding box center [1391, 74] width 92 height 25
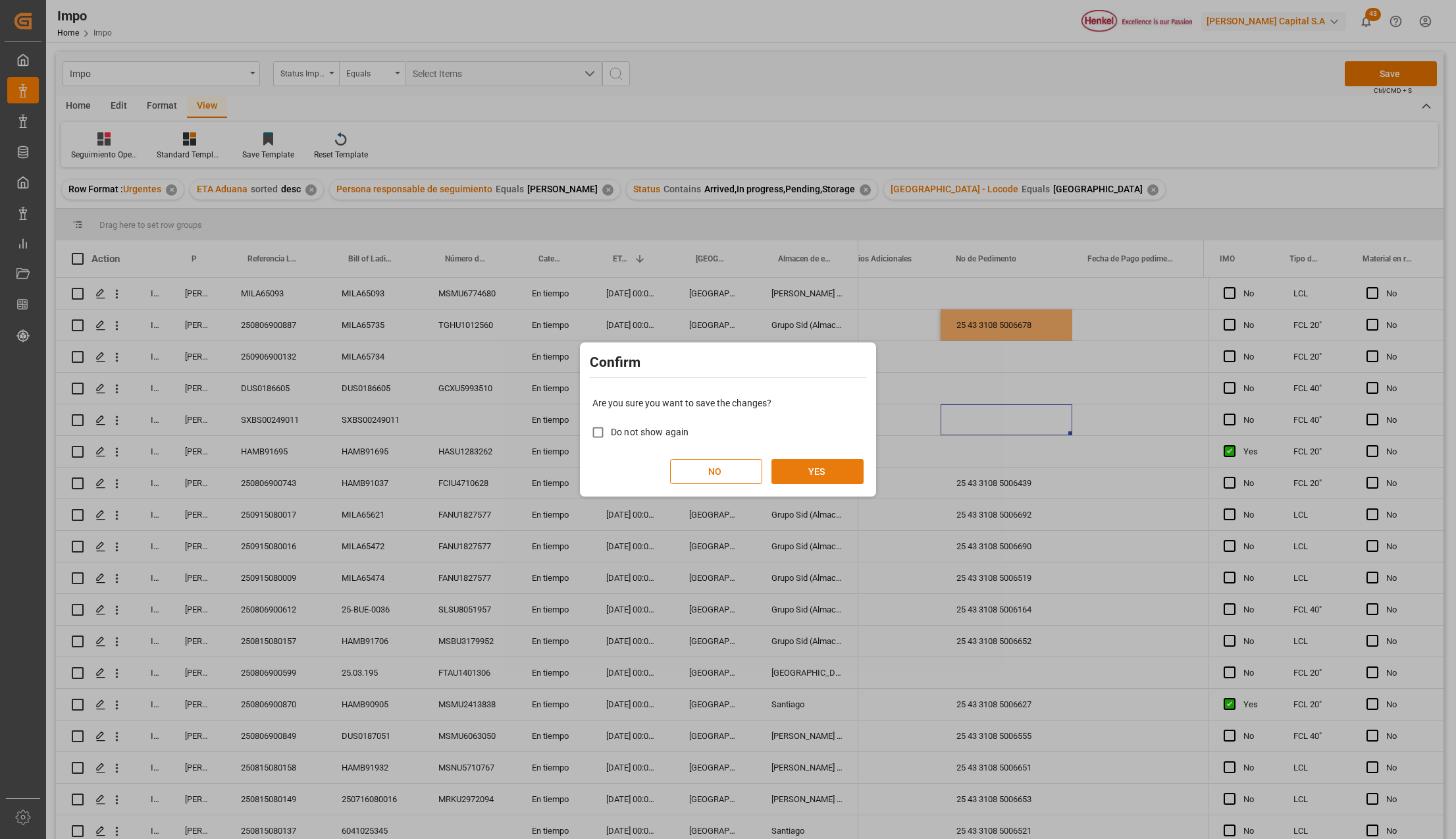
click at [820, 473] on button "YES" at bounding box center [818, 471] width 92 height 25
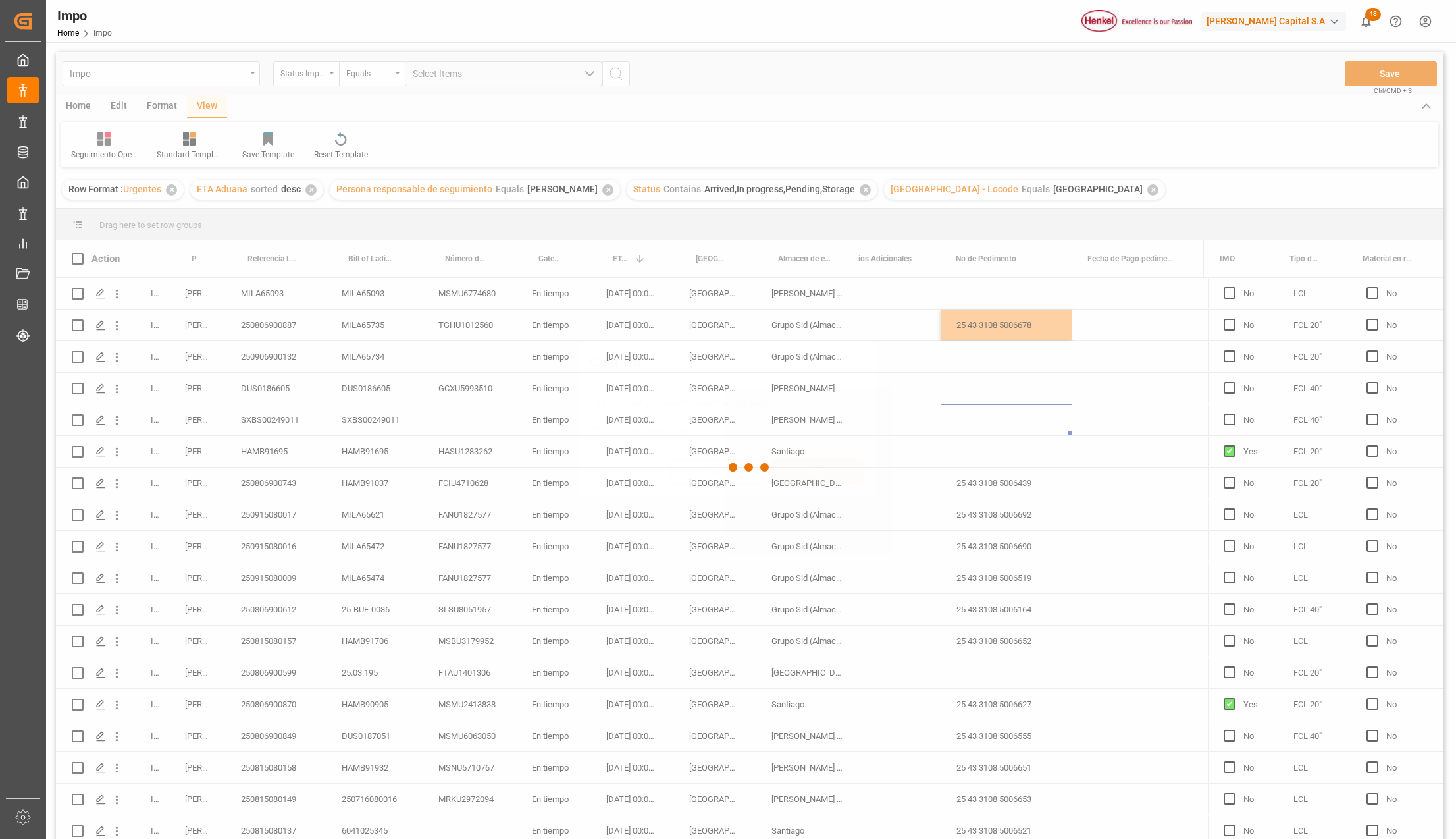
click at [388, 325] on div at bounding box center [750, 467] width 1388 height 831
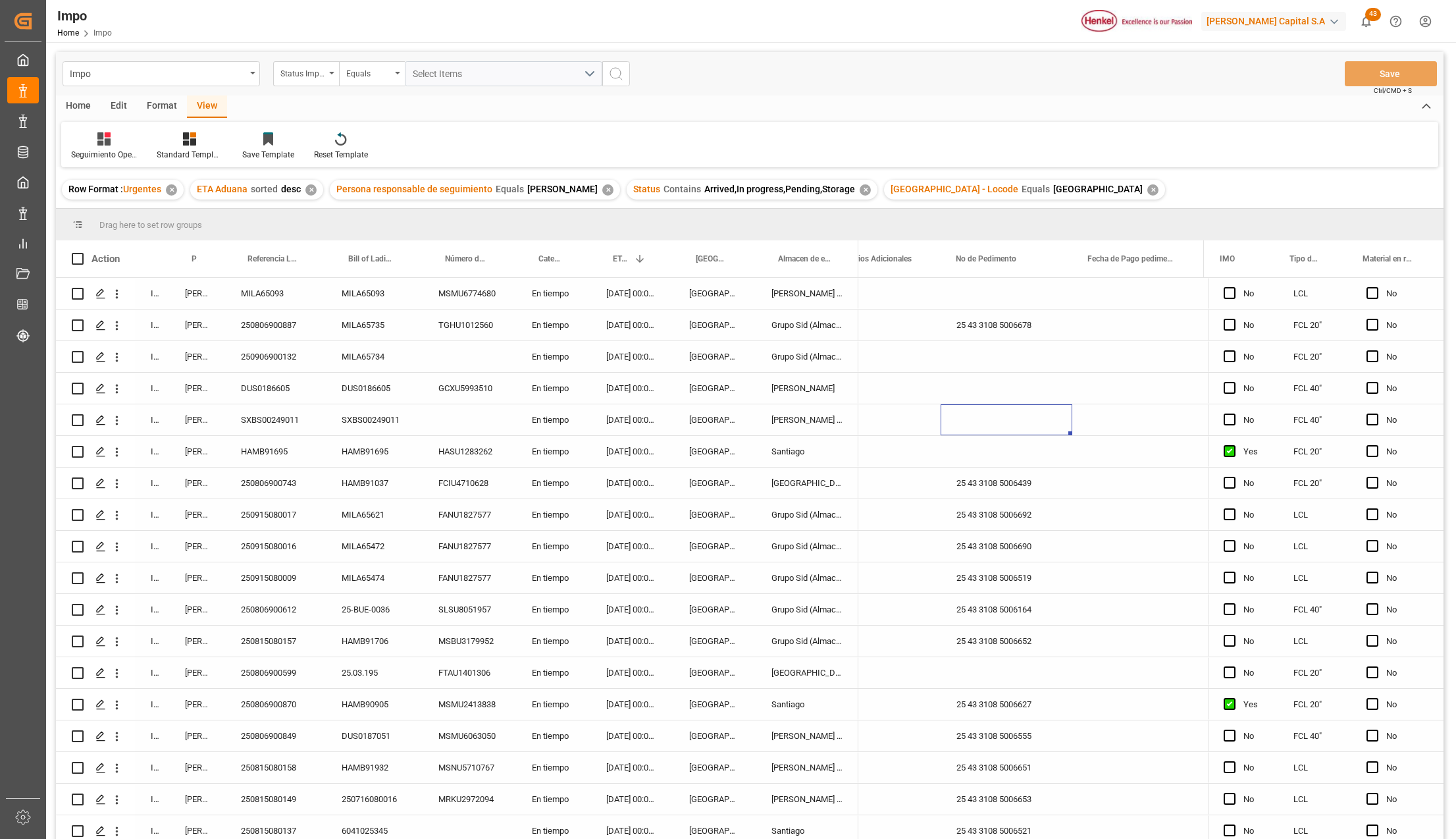
click at [465, 357] on div "Press SPACE to select this row." at bounding box center [469, 357] width 93 height 31
click at [448, 361] on div "Press SPACE to select this row." at bounding box center [469, 357] width 93 height 31
click at [459, 366] on input "Press SPACE to select this row." at bounding box center [469, 365] width 72 height 25
paste input "FCIU5990966"
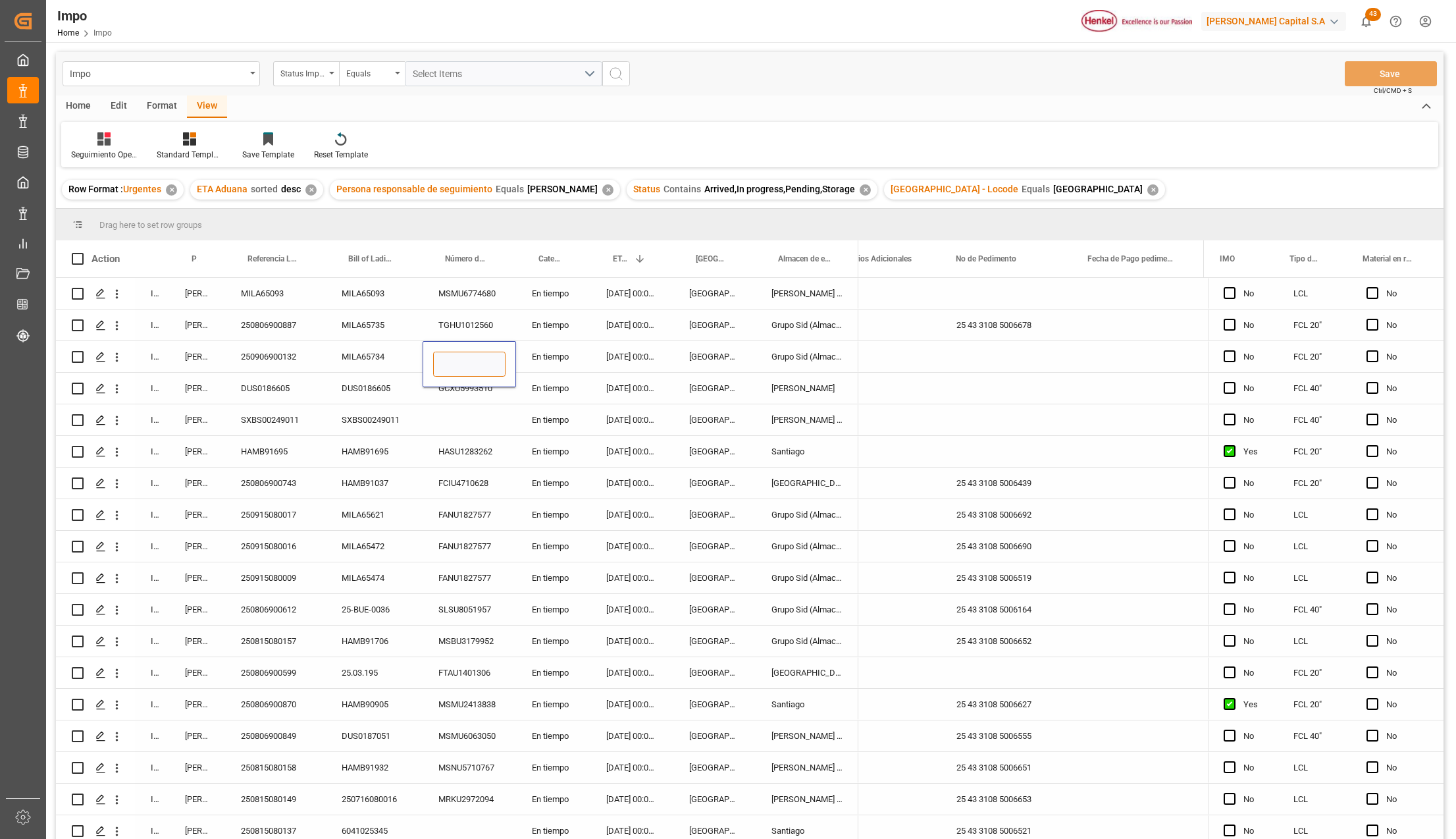
type input "FCIU5990966"
click at [510, 429] on div "Press SPACE to select this row." at bounding box center [469, 420] width 93 height 31
click at [549, 346] on div "En tiempo" at bounding box center [553, 357] width 74 height 31
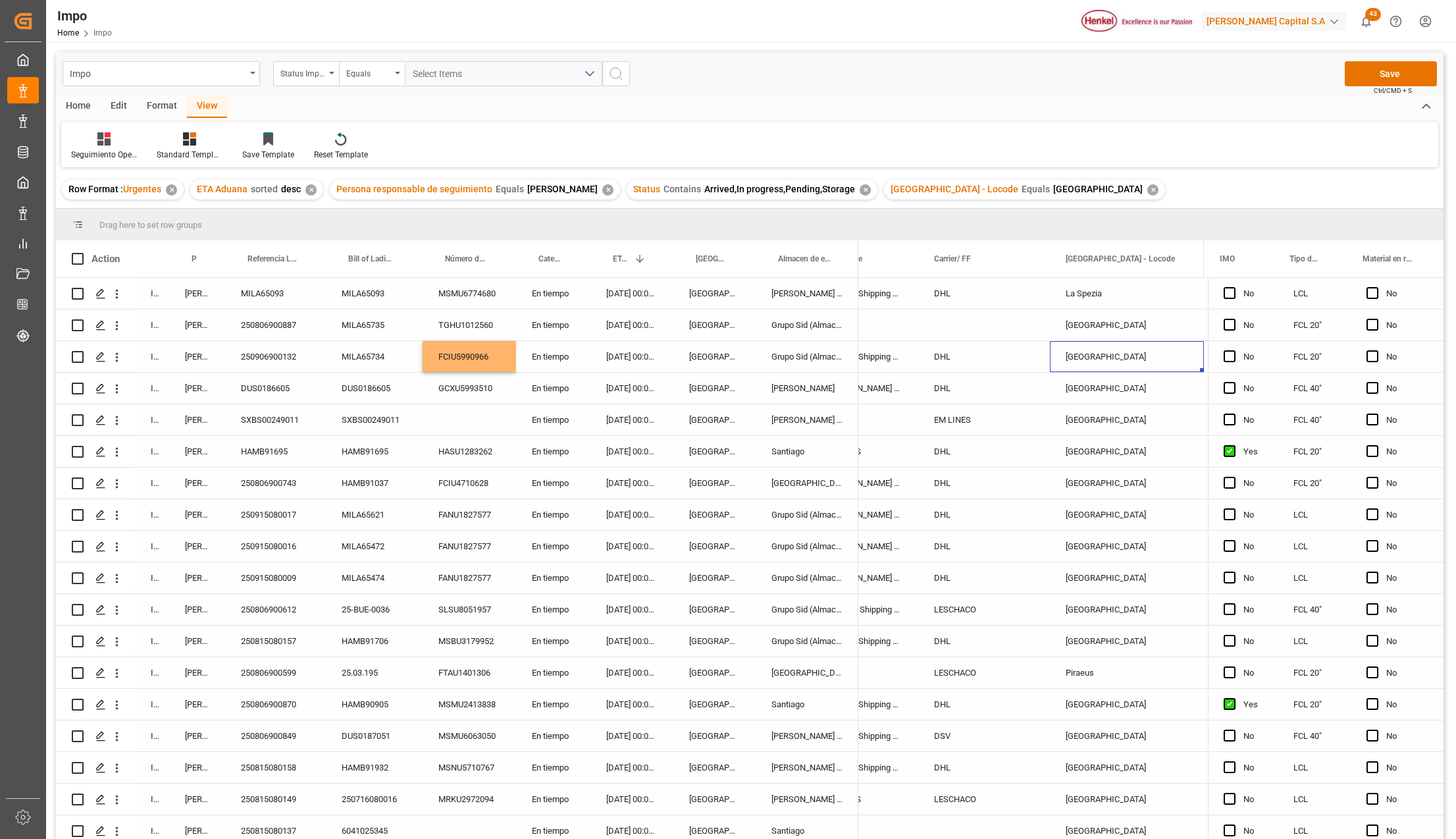
scroll to position [0, 1175]
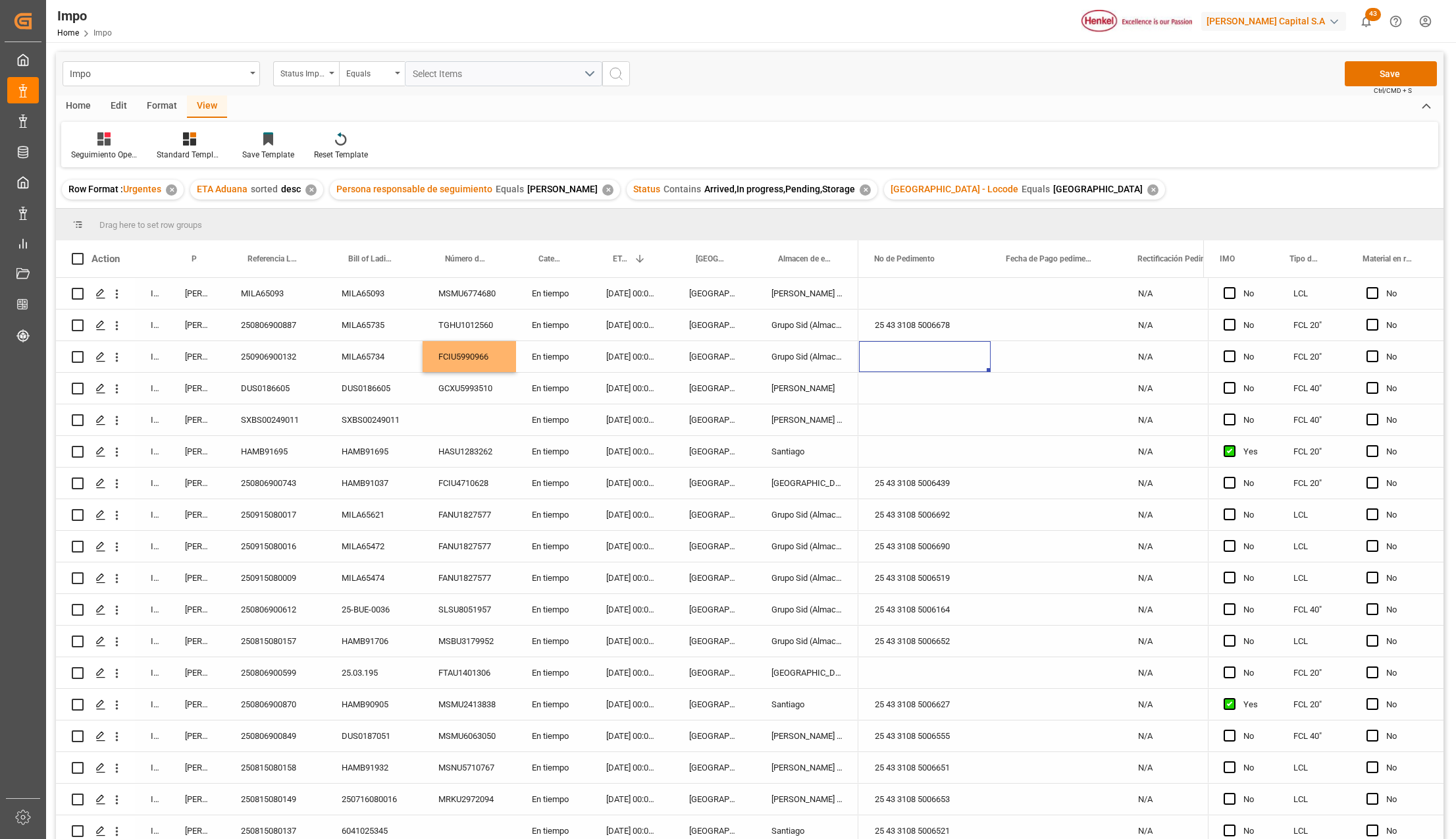
click at [914, 346] on div "Press SPACE to select this row." at bounding box center [924, 357] width 131 height 31
click at [914, 367] on input "Press SPACE to select this row." at bounding box center [924, 365] width 110 height 25
paste input "25 43 3108 5006679"
type input "25 43 3108 5006679"
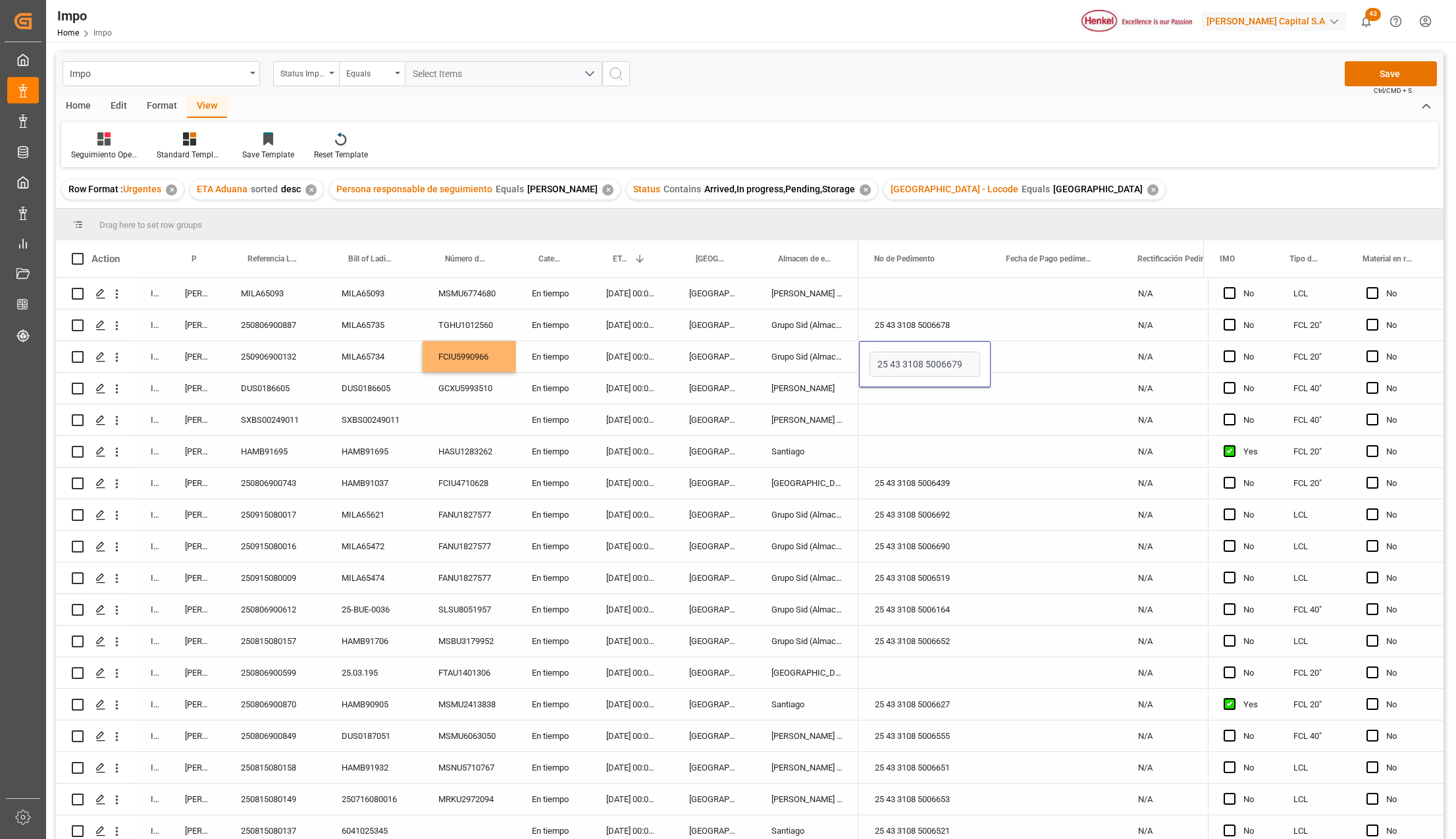
click at [936, 415] on div "Press SPACE to select this row." at bounding box center [924, 420] width 131 height 31
click at [1373, 77] on button "Save" at bounding box center [1391, 74] width 92 height 25
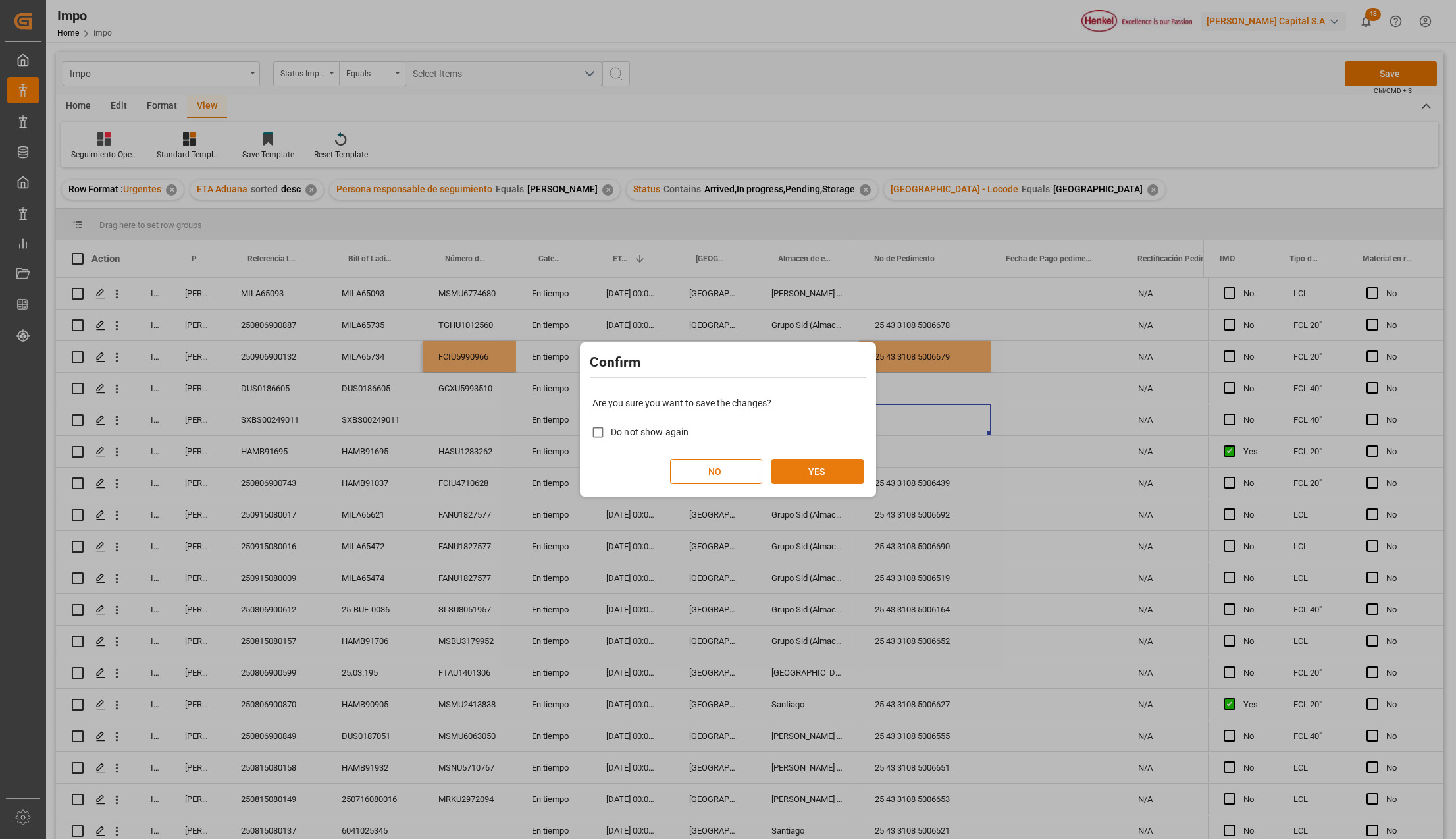
click at [790, 469] on button "YES" at bounding box center [818, 471] width 92 height 25
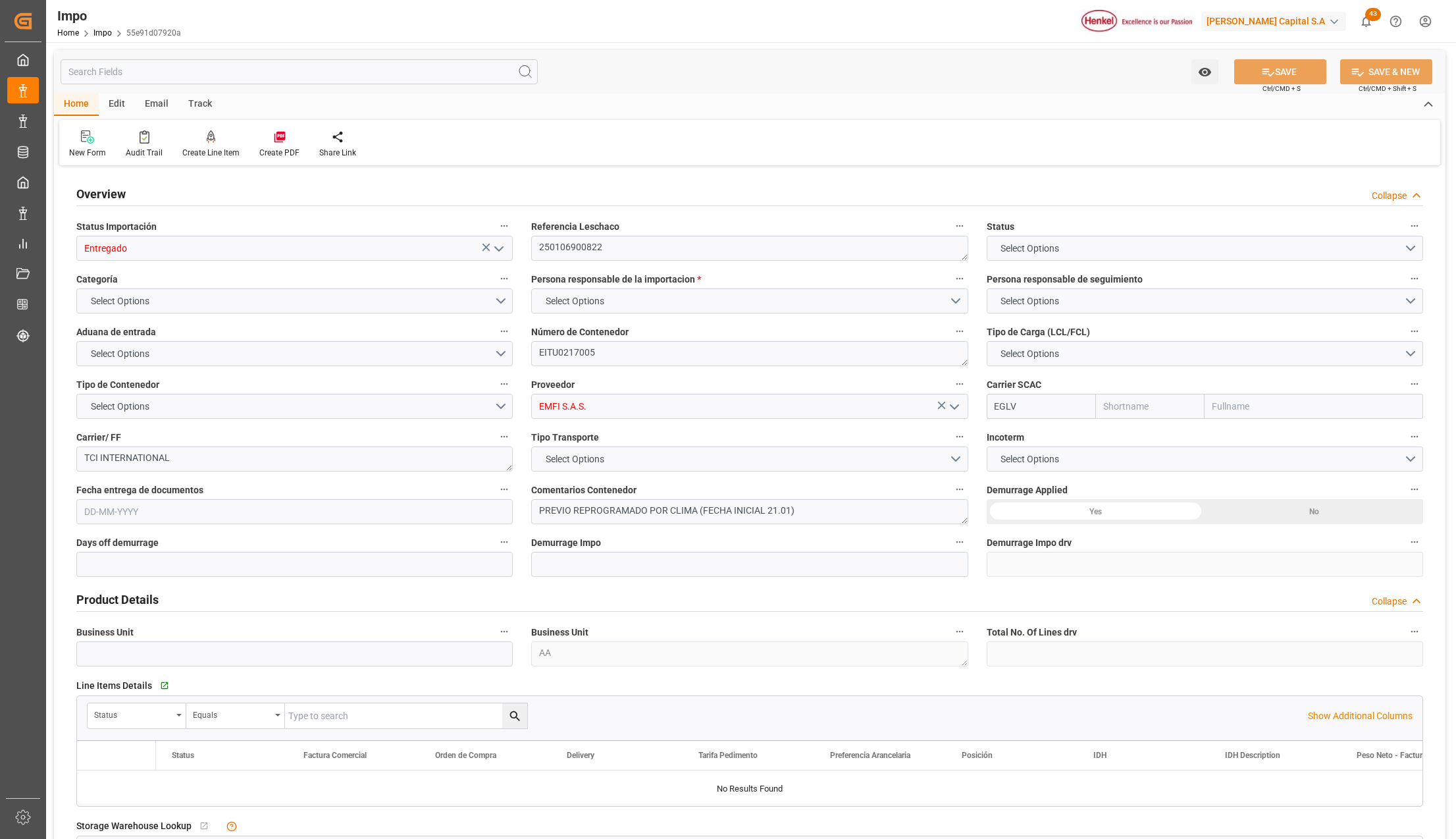
type input "Evergreen"
type input "Evergreen Marine Corp."
type input "3"
type input "20"
type input "10"
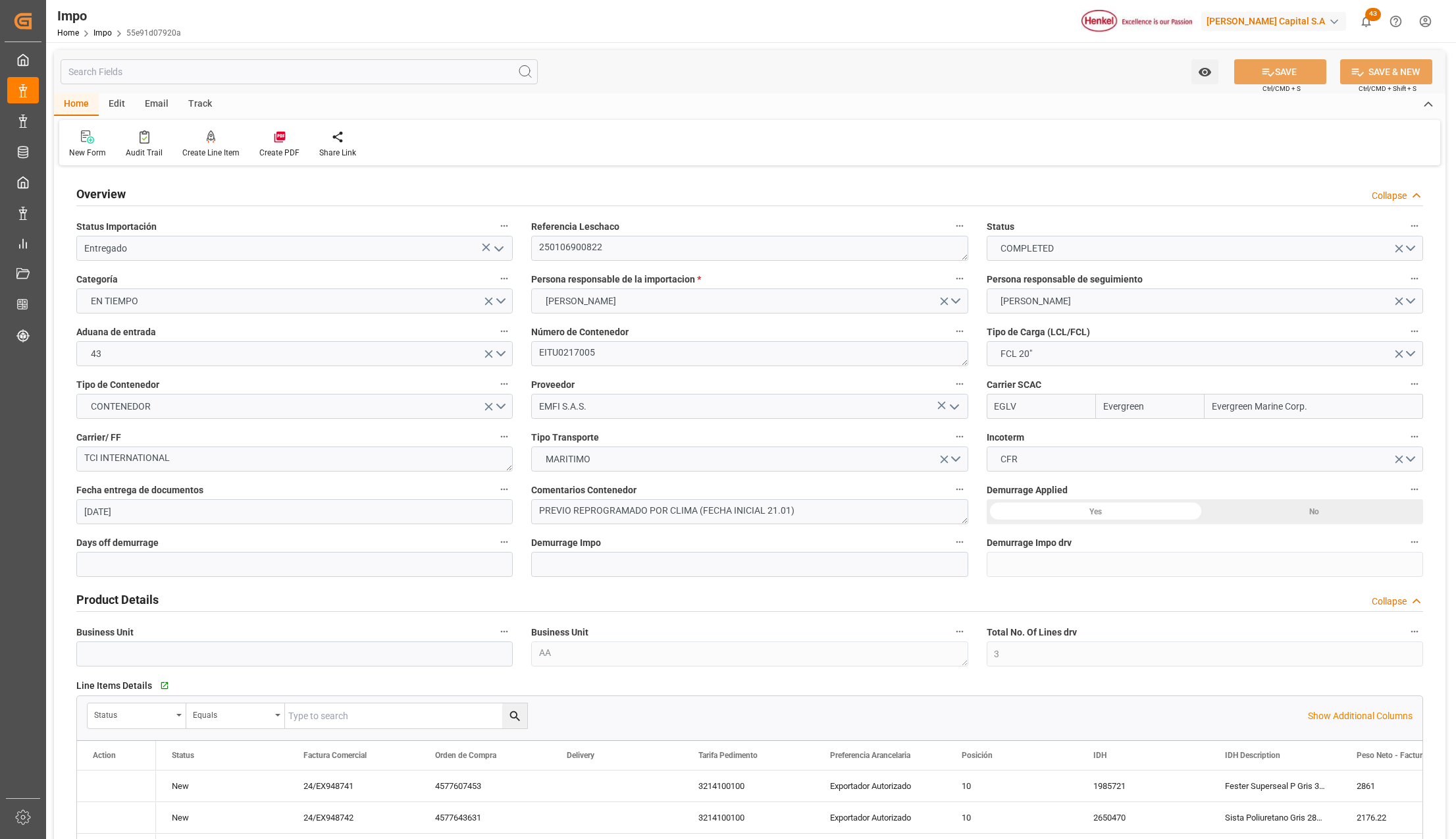
type input "10-01-2025"
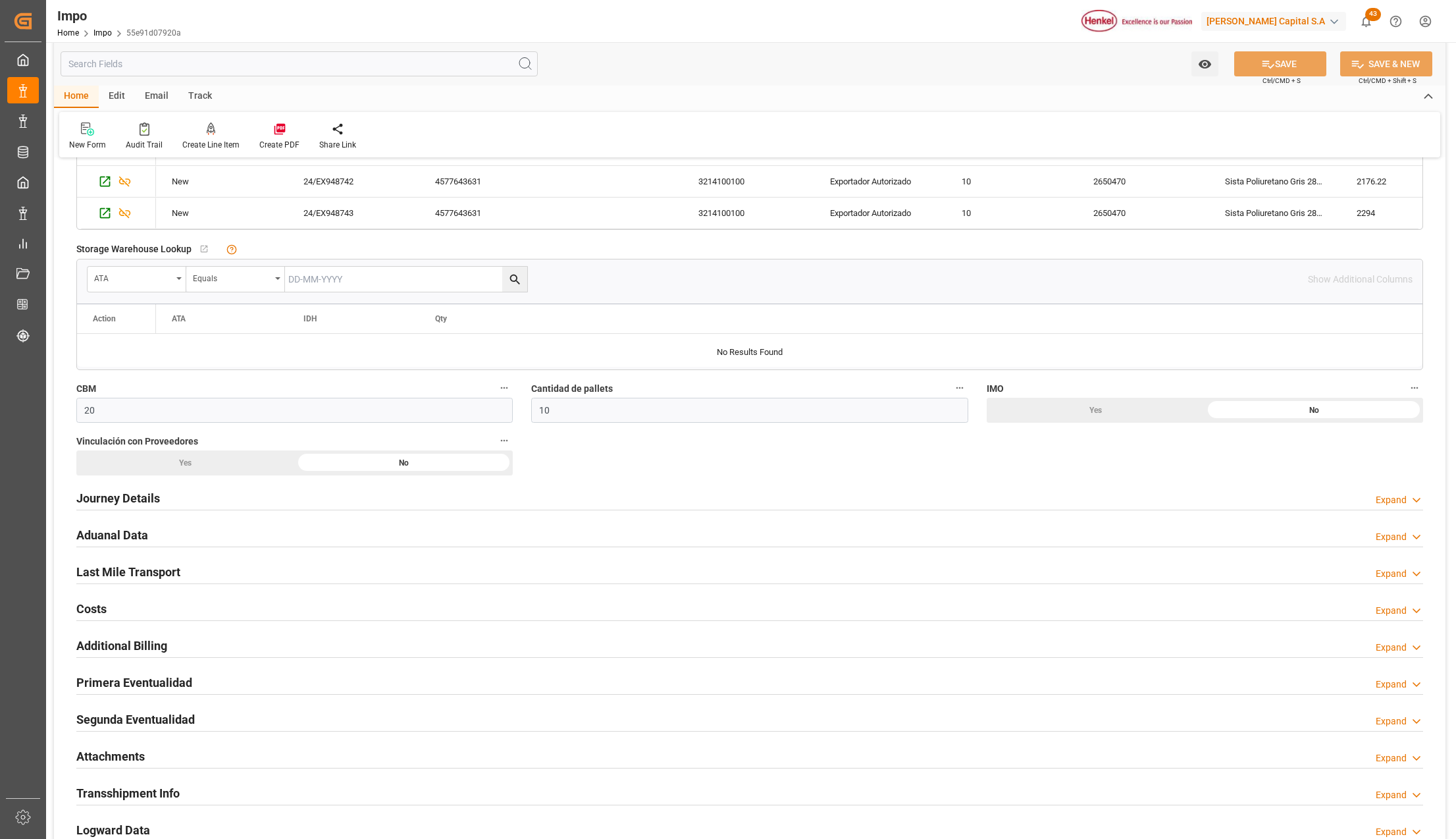
scroll to position [702, 0]
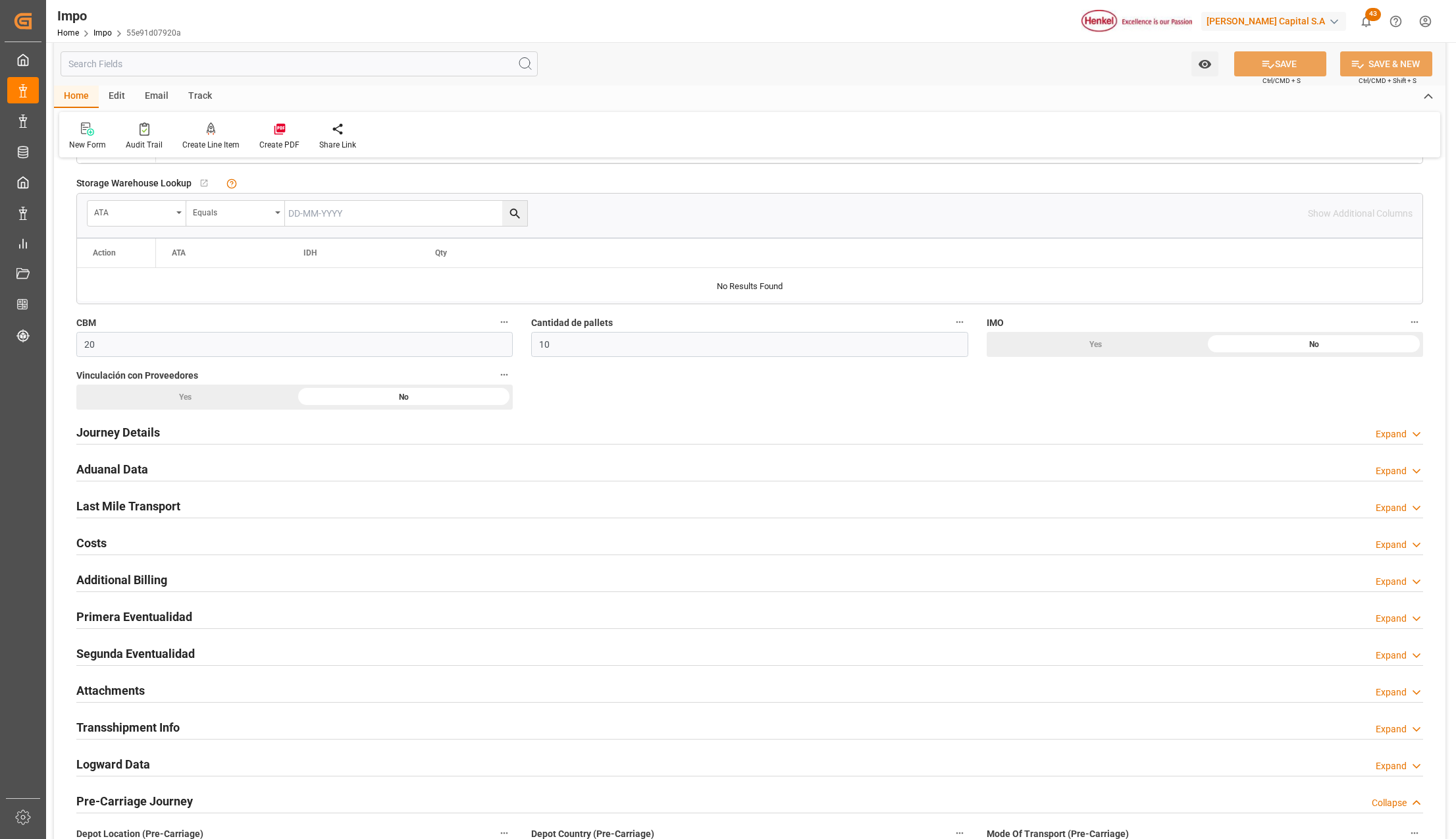
click at [101, 691] on h2 "Attachments" at bounding box center [110, 690] width 68 height 18
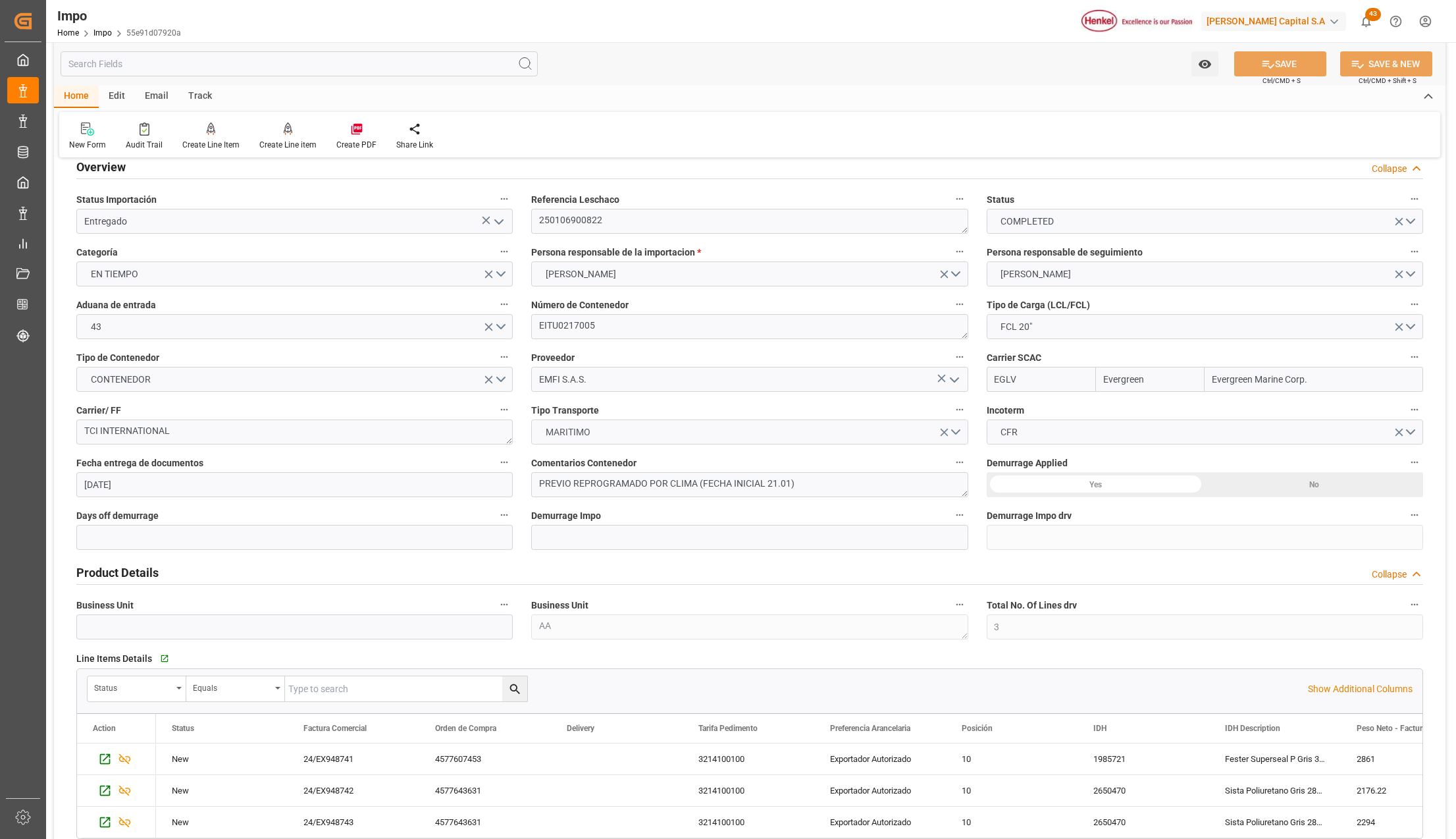
scroll to position [0, 0]
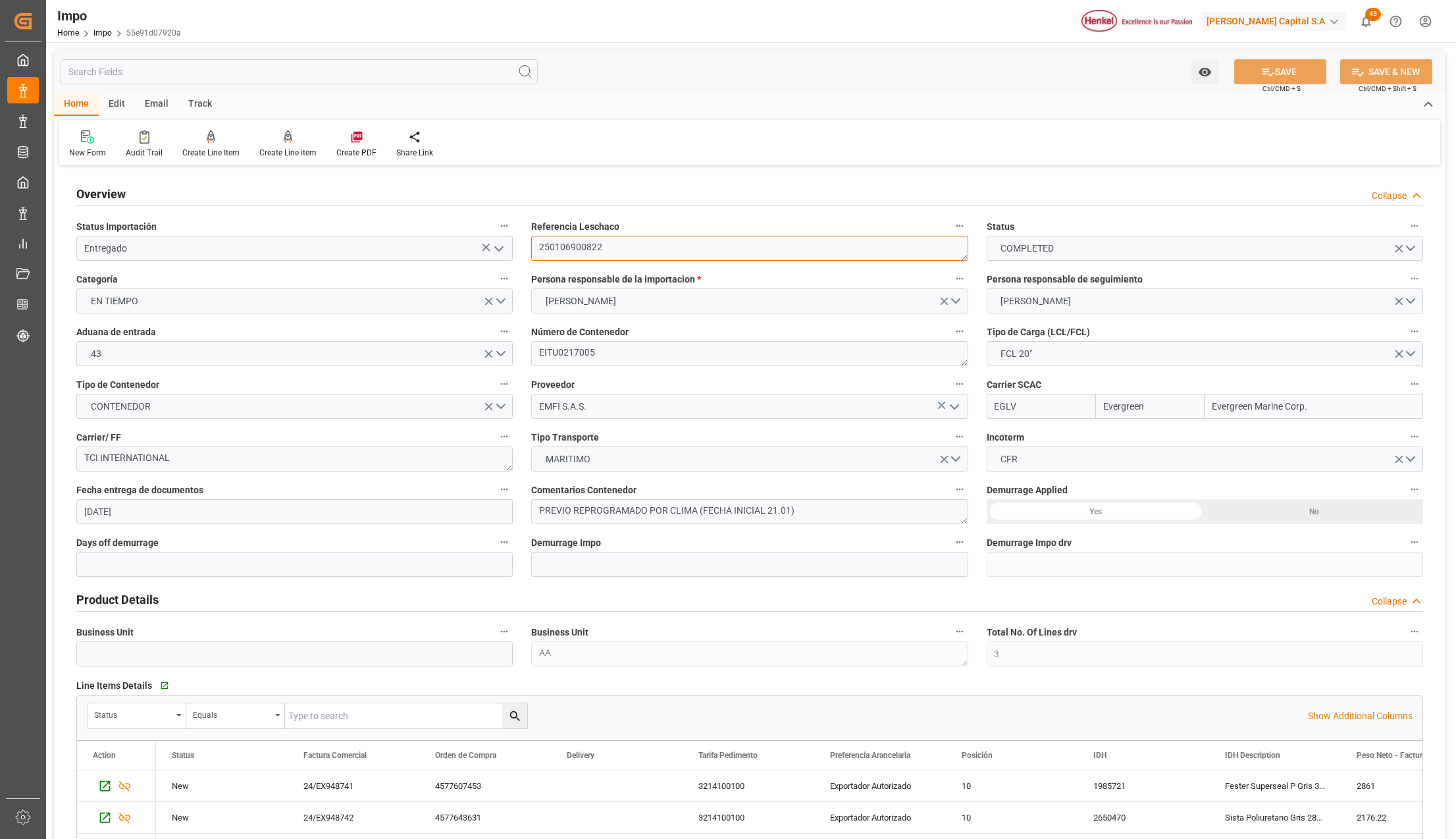
click at [567, 256] on textarea "250106900822" at bounding box center [749, 249] width 436 height 25
